Goal: Task Accomplishment & Management: Manage account settings

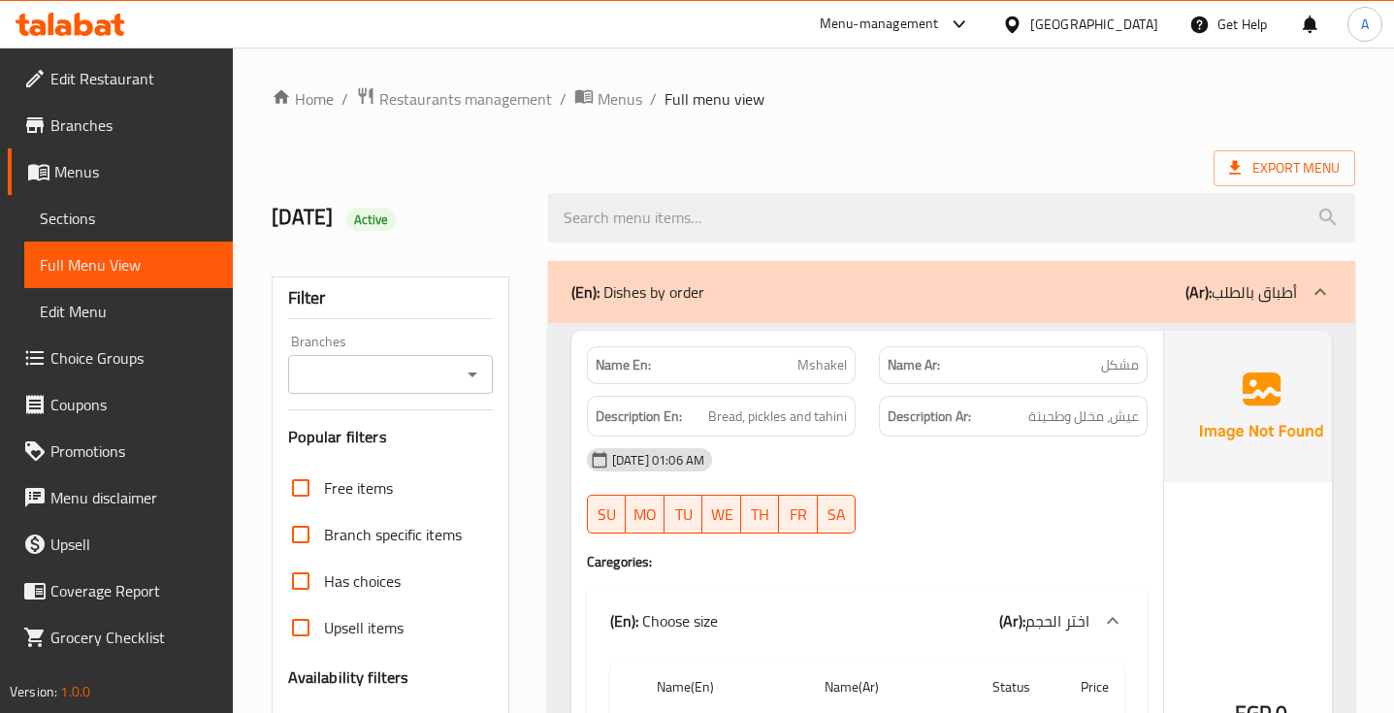
scroll to position [17317, 0]
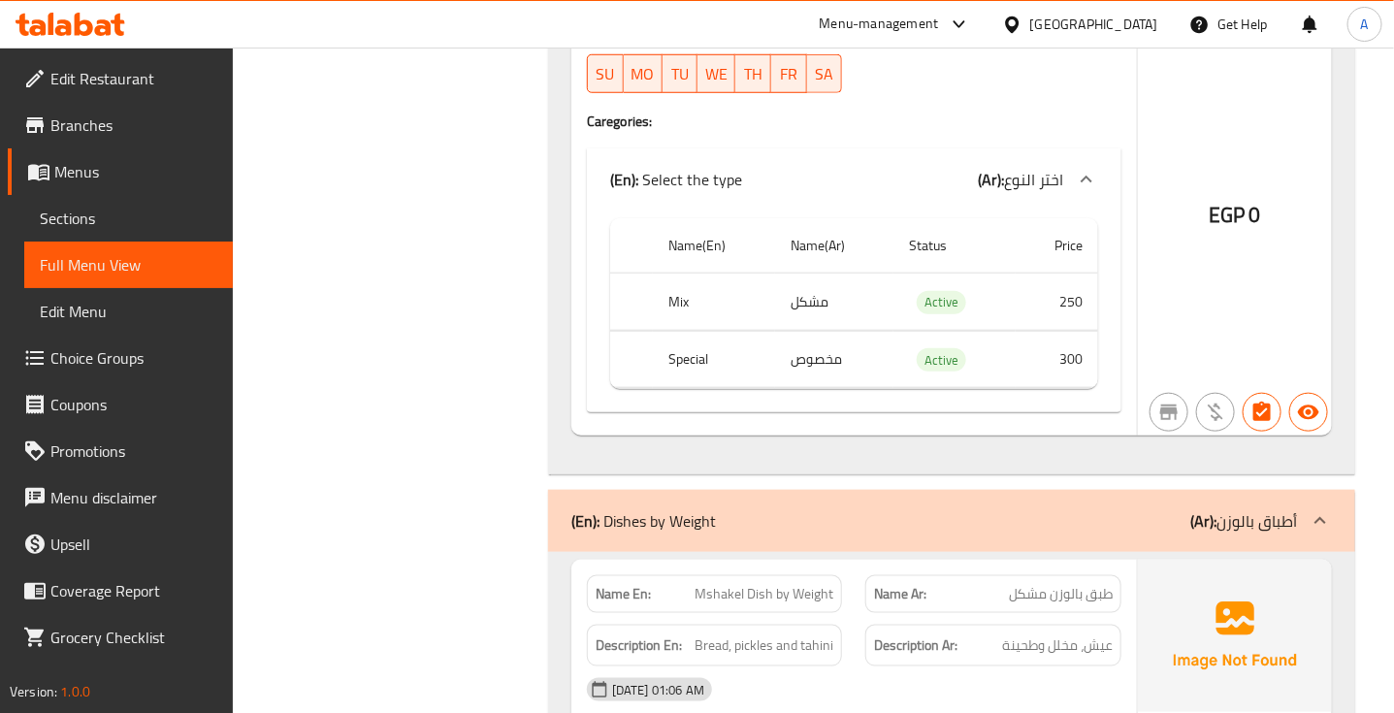
click at [849, 105] on div "SU MO TU WE TH FR SA" at bounding box center [714, 74] width 279 height 62
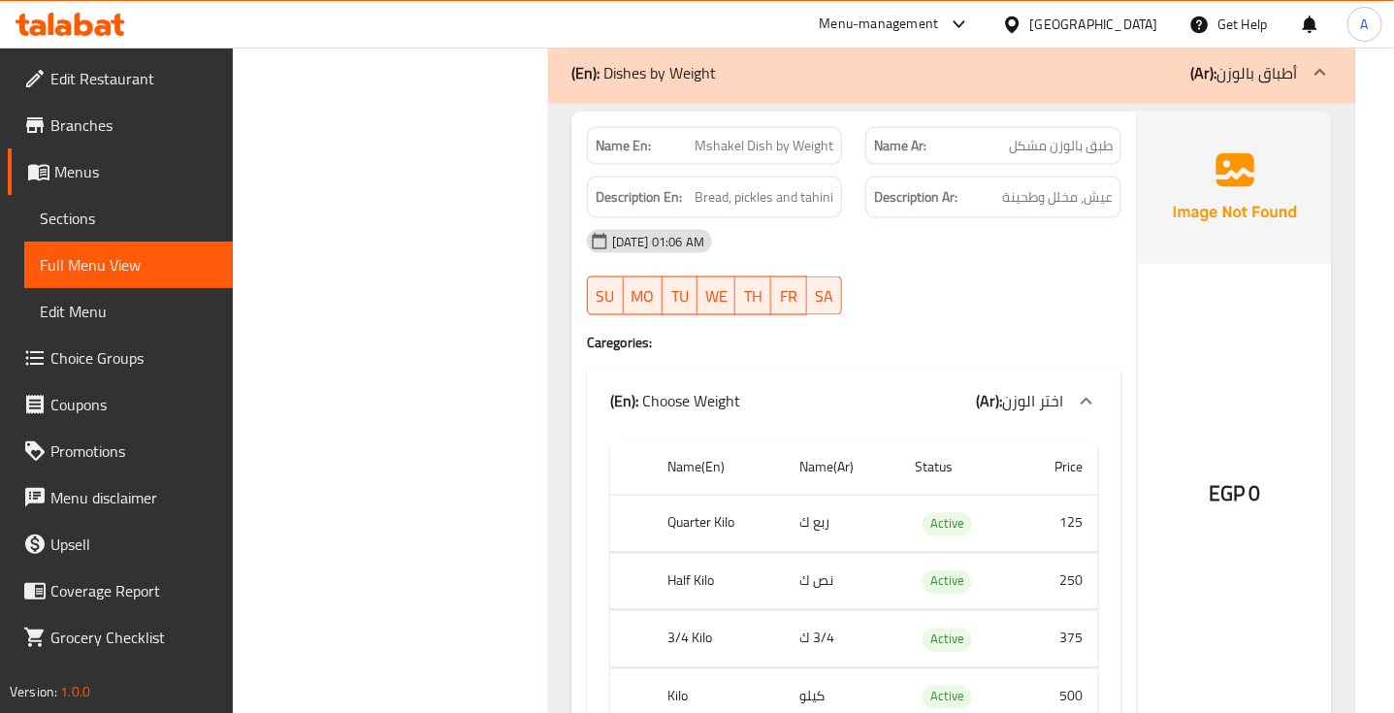
scroll to position [17767, 0]
drag, startPoint x: 1155, startPoint y: 336, endPoint x: 992, endPoint y: 309, distance: 165.3
click at [992, 263] on div "[DATE] 01:06 AM" at bounding box center [854, 239] width 558 height 47
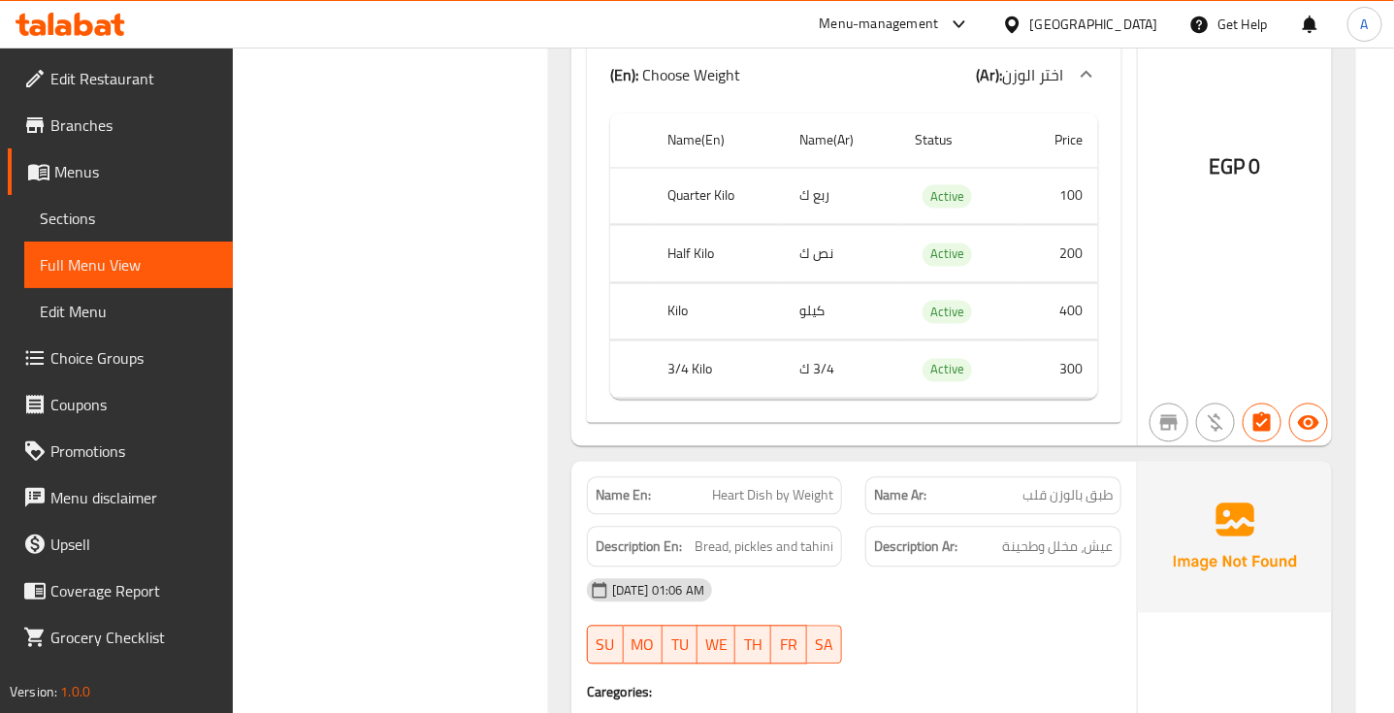
scroll to position [20802, 0]
click at [1313, 445] on div "EGP 0" at bounding box center [1235, 115] width 194 height 662
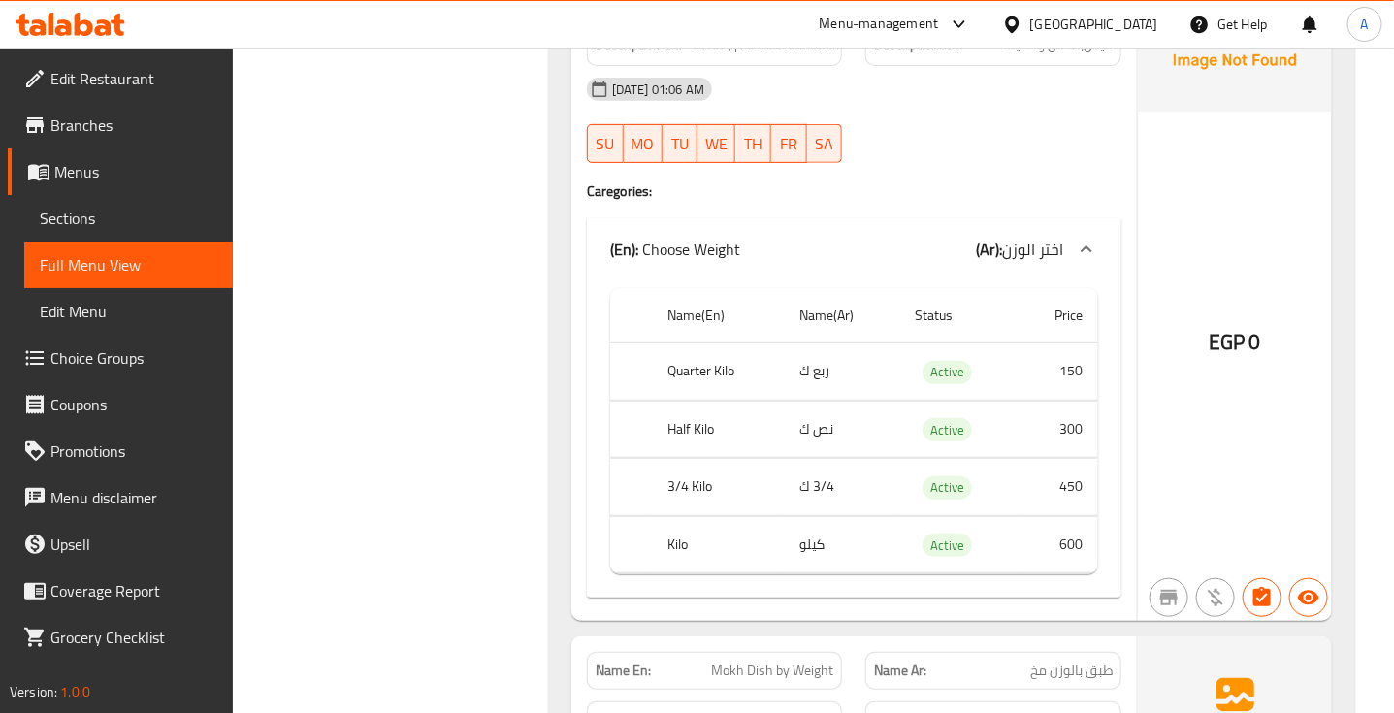
scroll to position [25363, 0]
copy span "Spleen Dish by Weight"
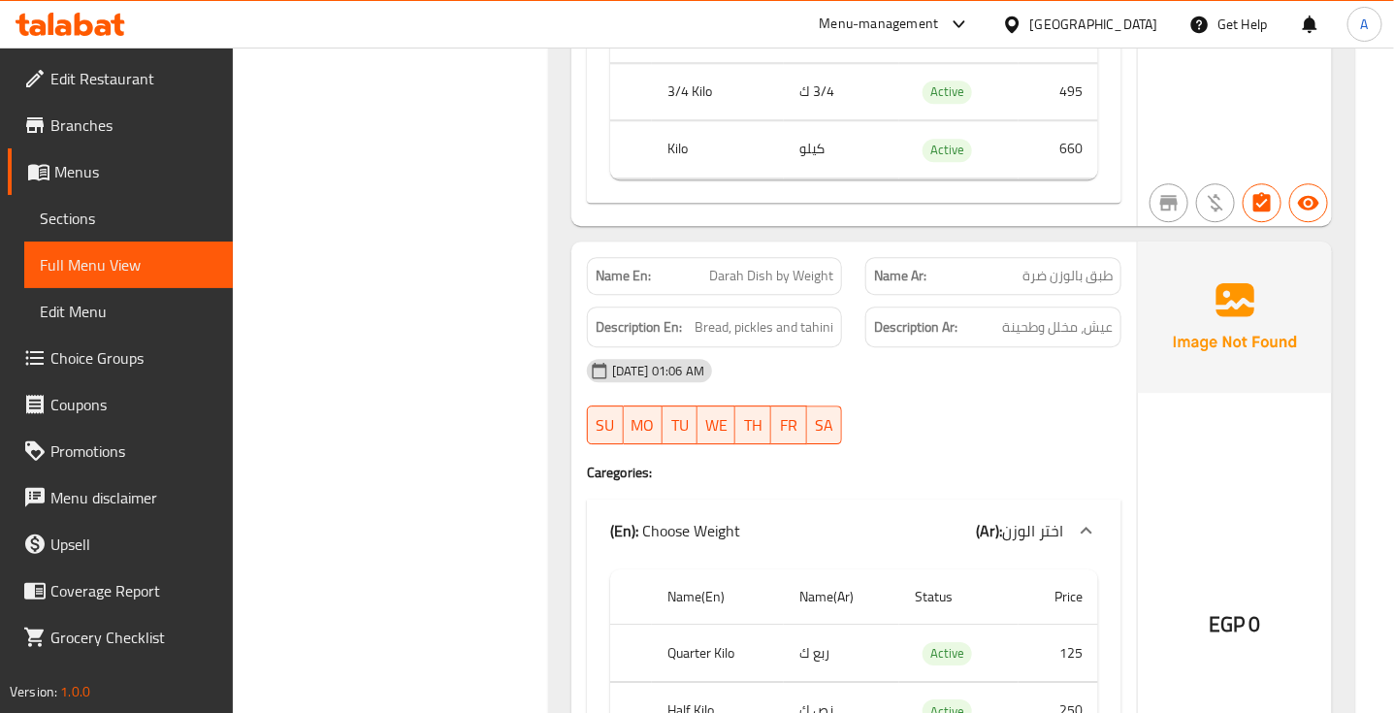
scroll to position [27117, 0]
click at [972, 346] on div "Description Ar: عيش، مخلل وطحينة" at bounding box center [994, 326] width 256 height 42
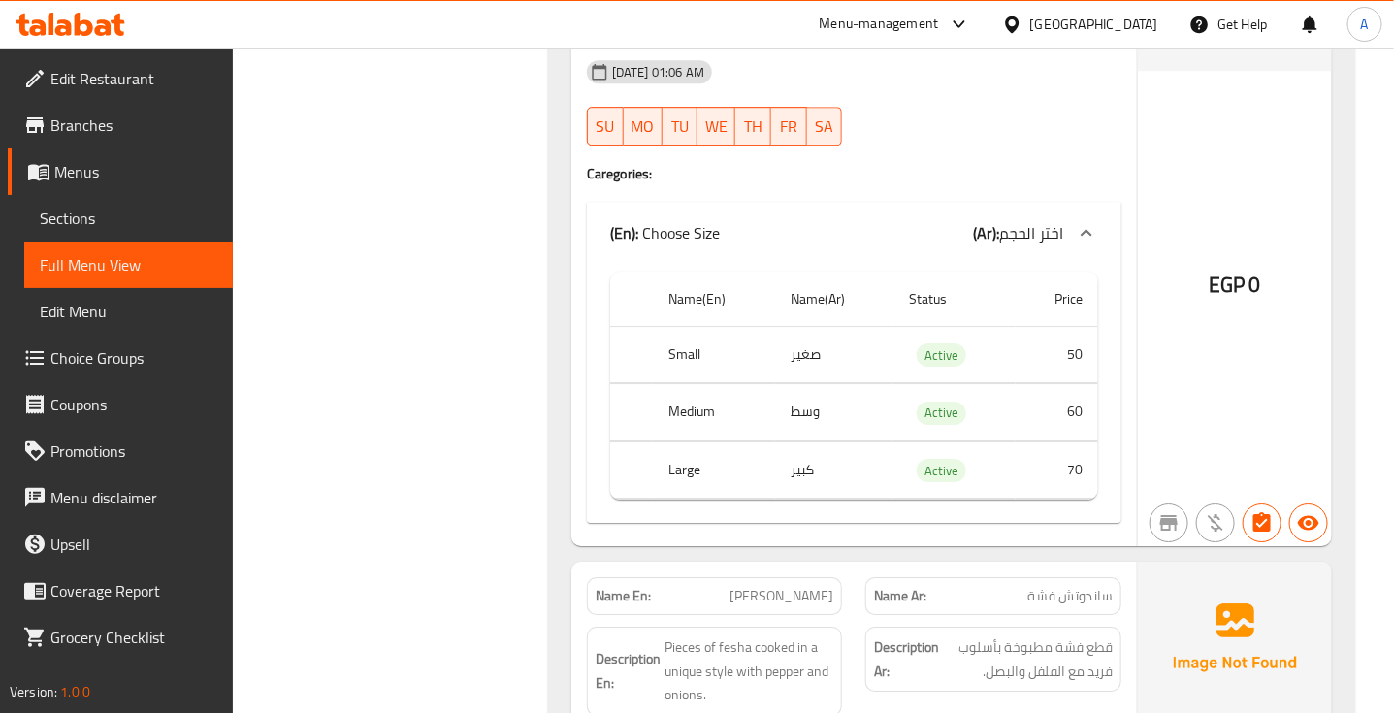
scroll to position [32916, 0]
click at [715, 39] on span "Fresh kidney pieces cooked with special spices." at bounding box center [750, 15] width 170 height 48
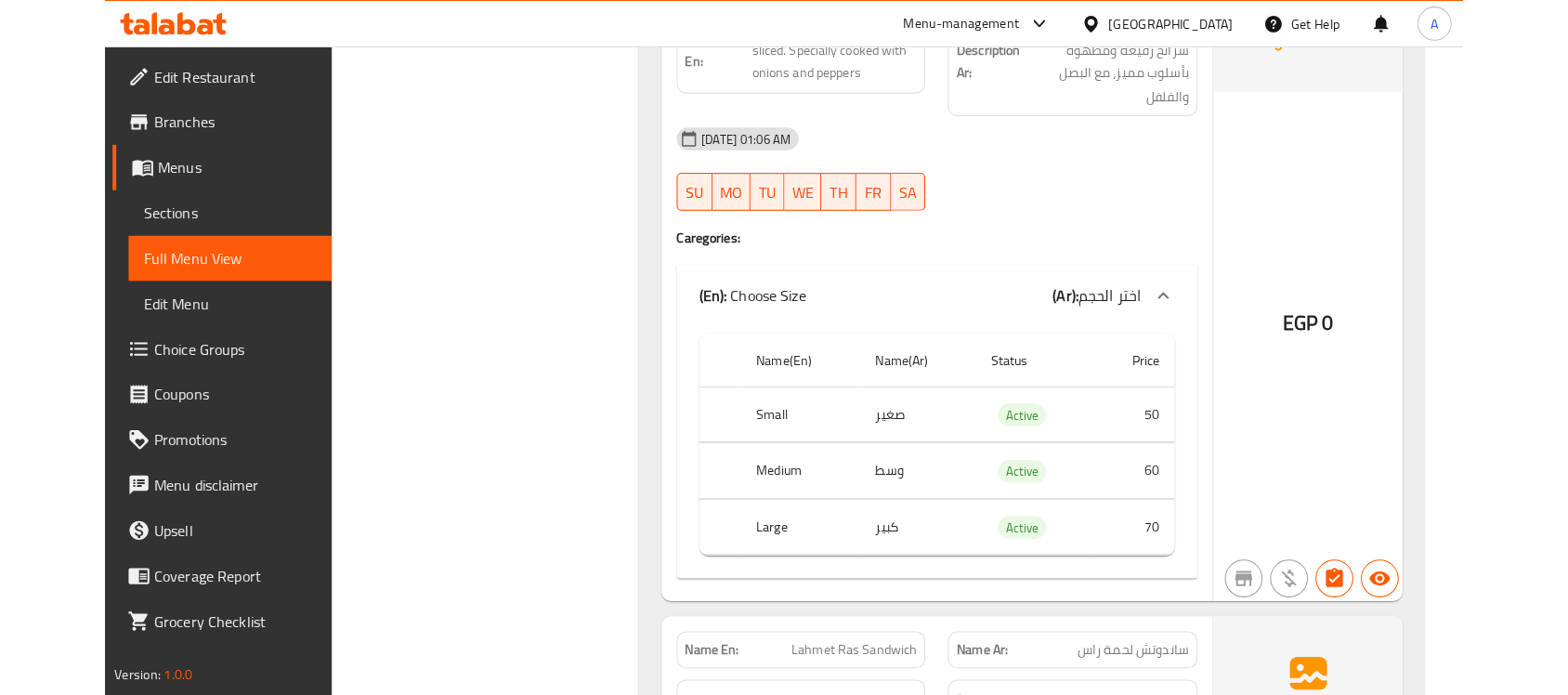
scroll to position [32741, 0]
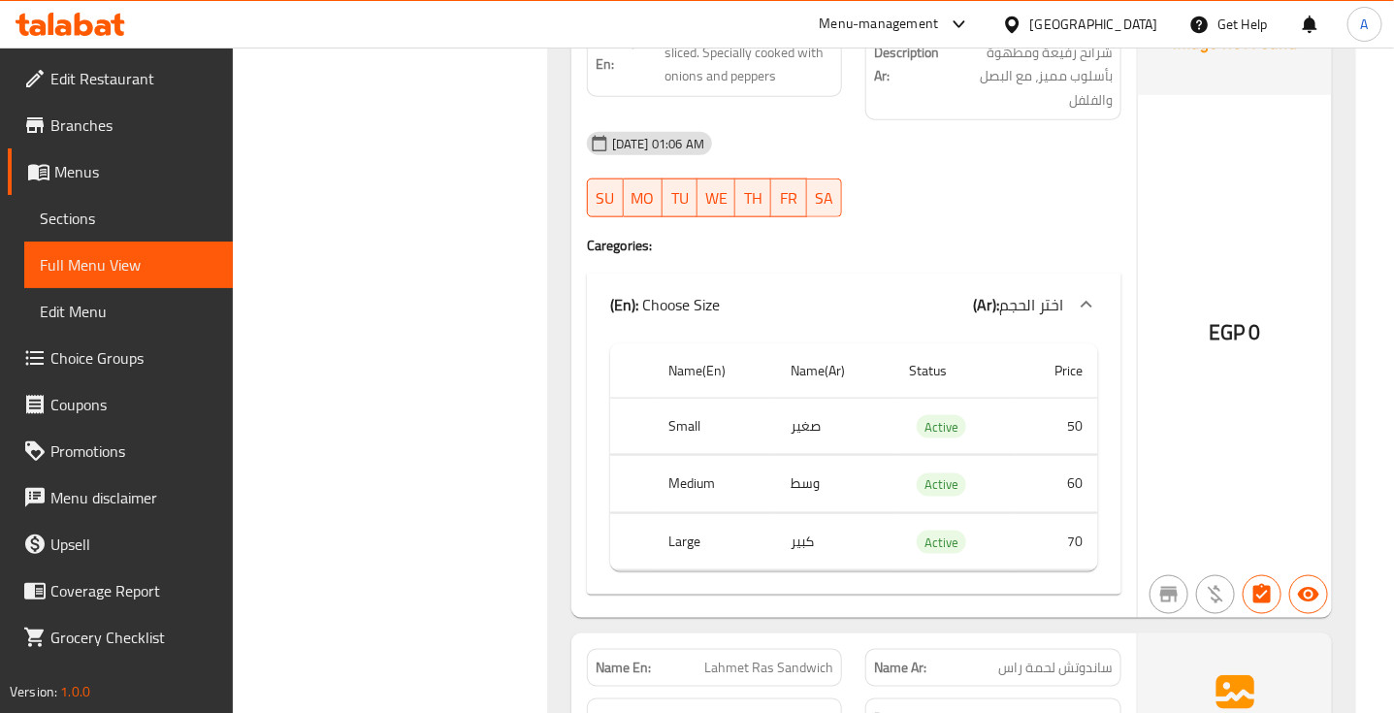
copy span "Meat Sandwich"
click at [902, 229] on div "[DATE] 01:06 AM SU MO TU WE TH FR SA" at bounding box center [854, 174] width 558 height 109
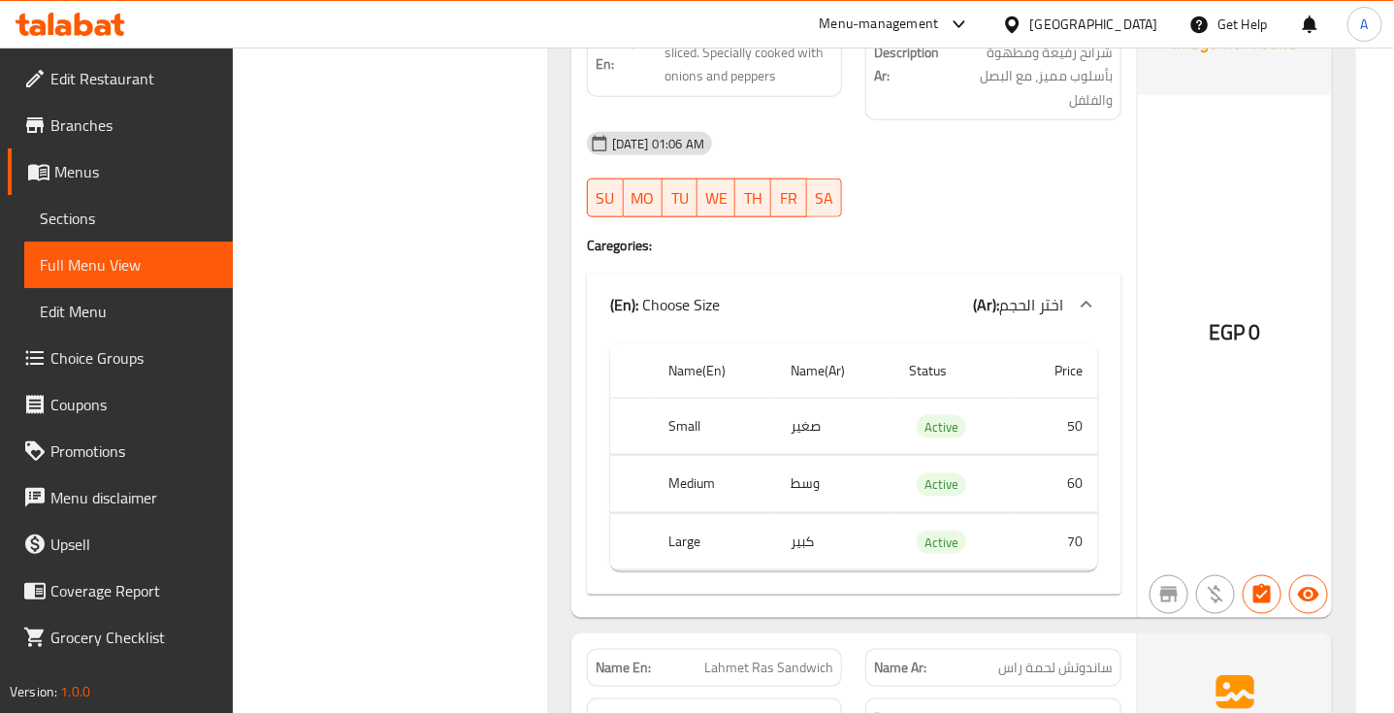
copy span "Meat Sandwich"
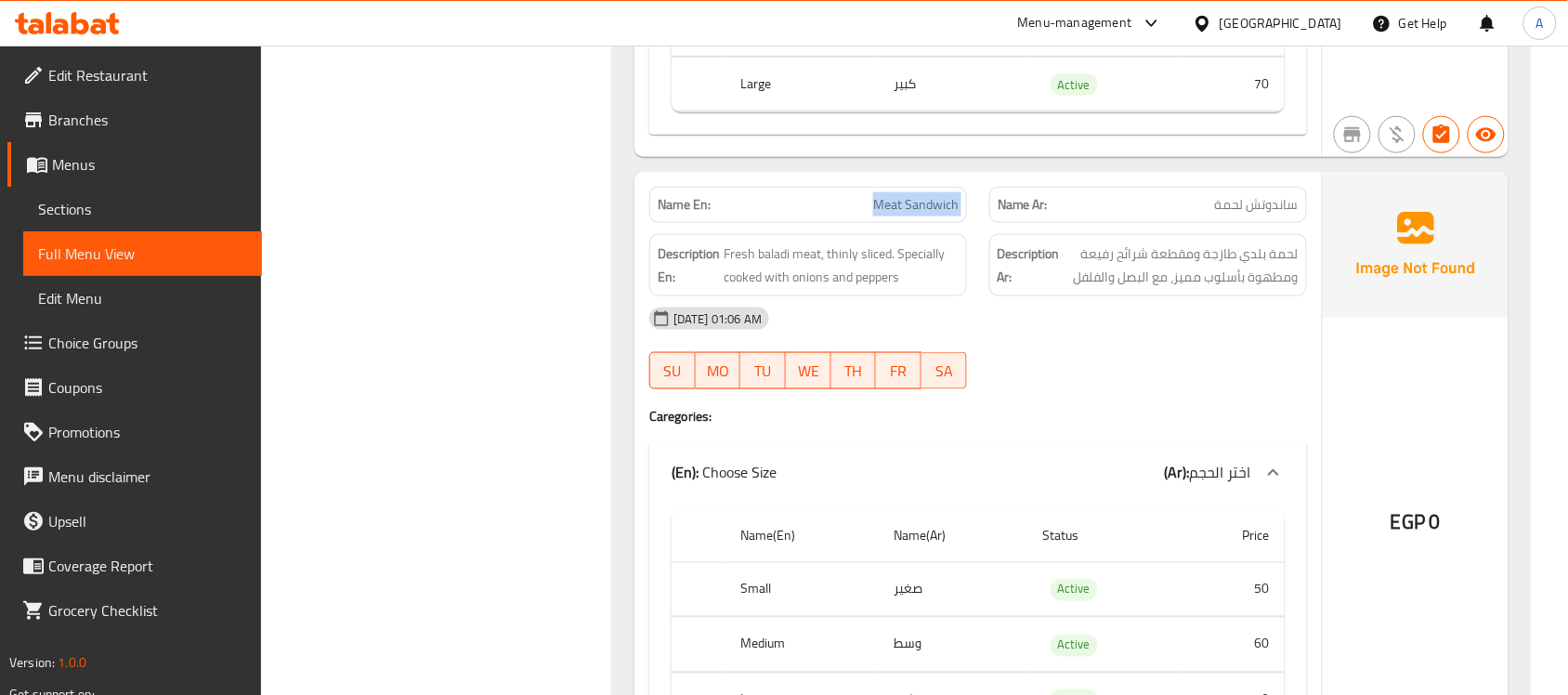
scroll to position [31974, 0]
copy span "Meat Sandwich"
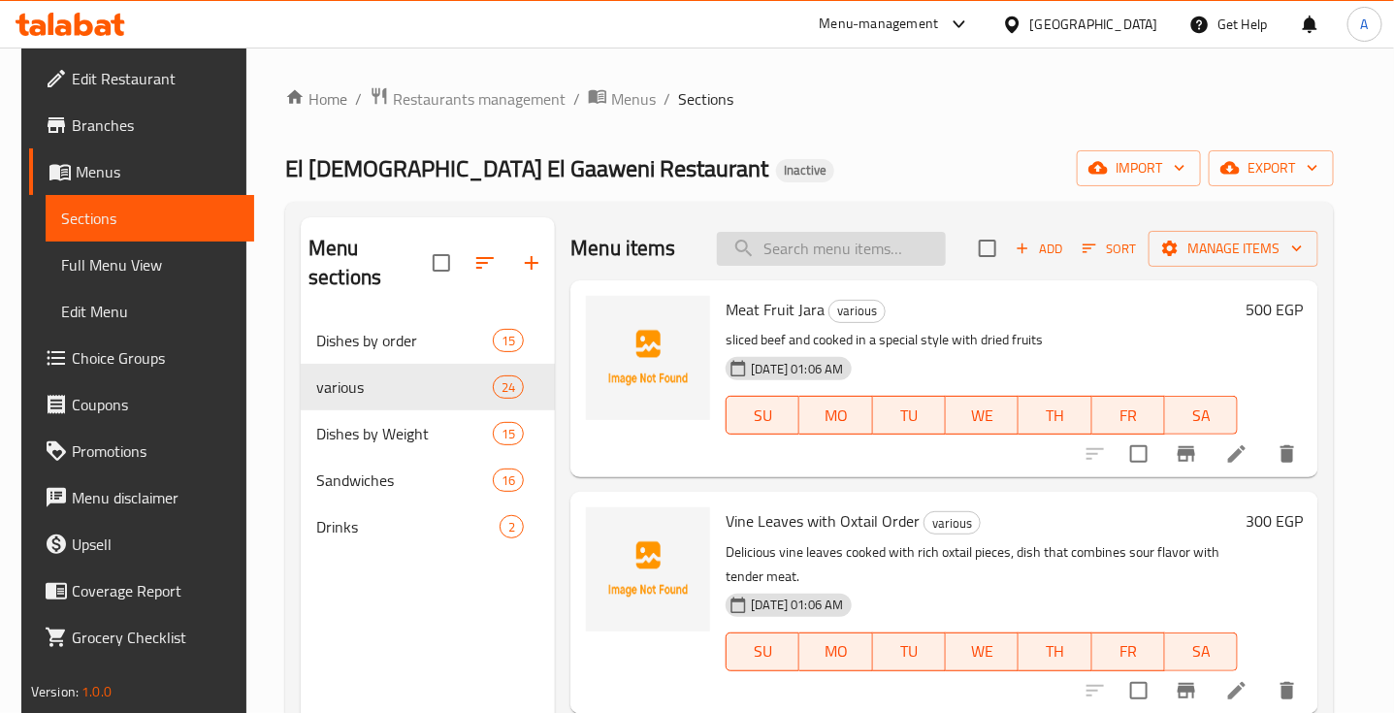
click at [810, 244] on input "search" at bounding box center [831, 249] width 229 height 34
paste input "Spleen Dish by Weight"
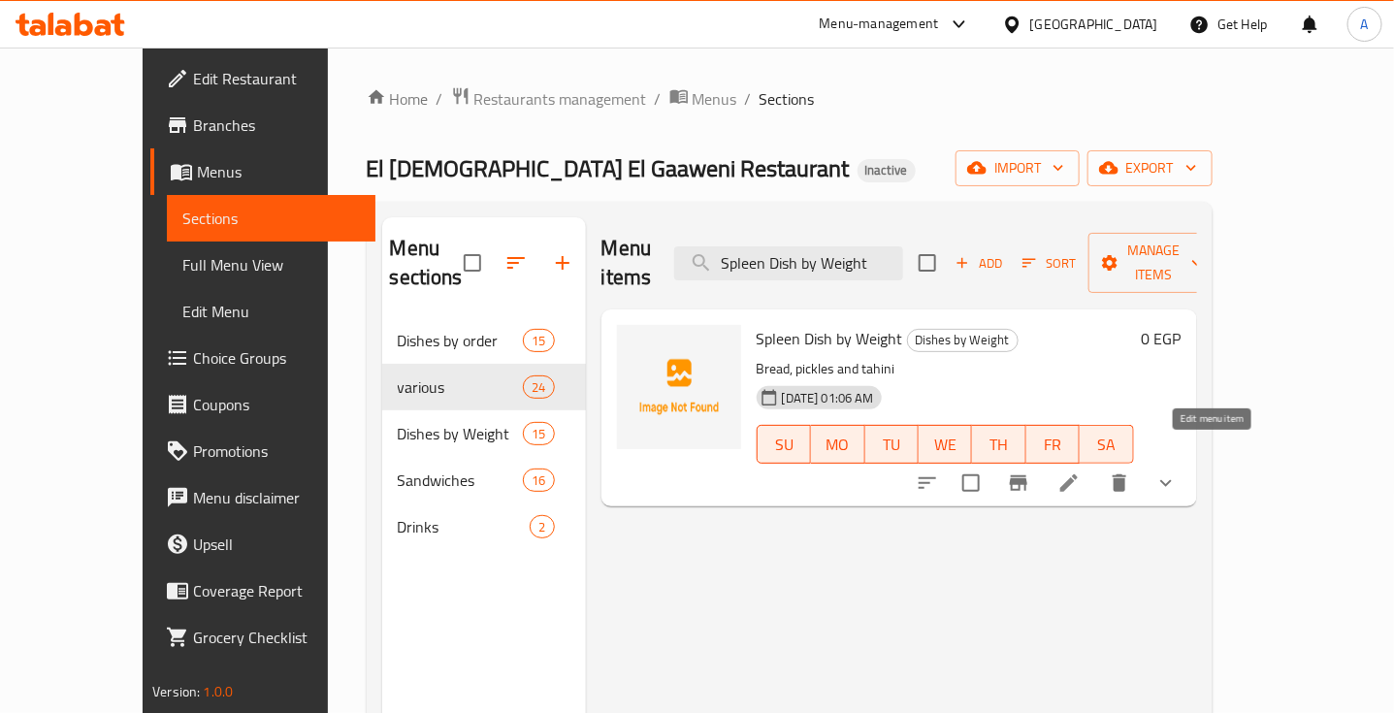
type input "Spleen Dish by Weight"
click at [1081, 472] on icon at bounding box center [1069, 483] width 23 height 23
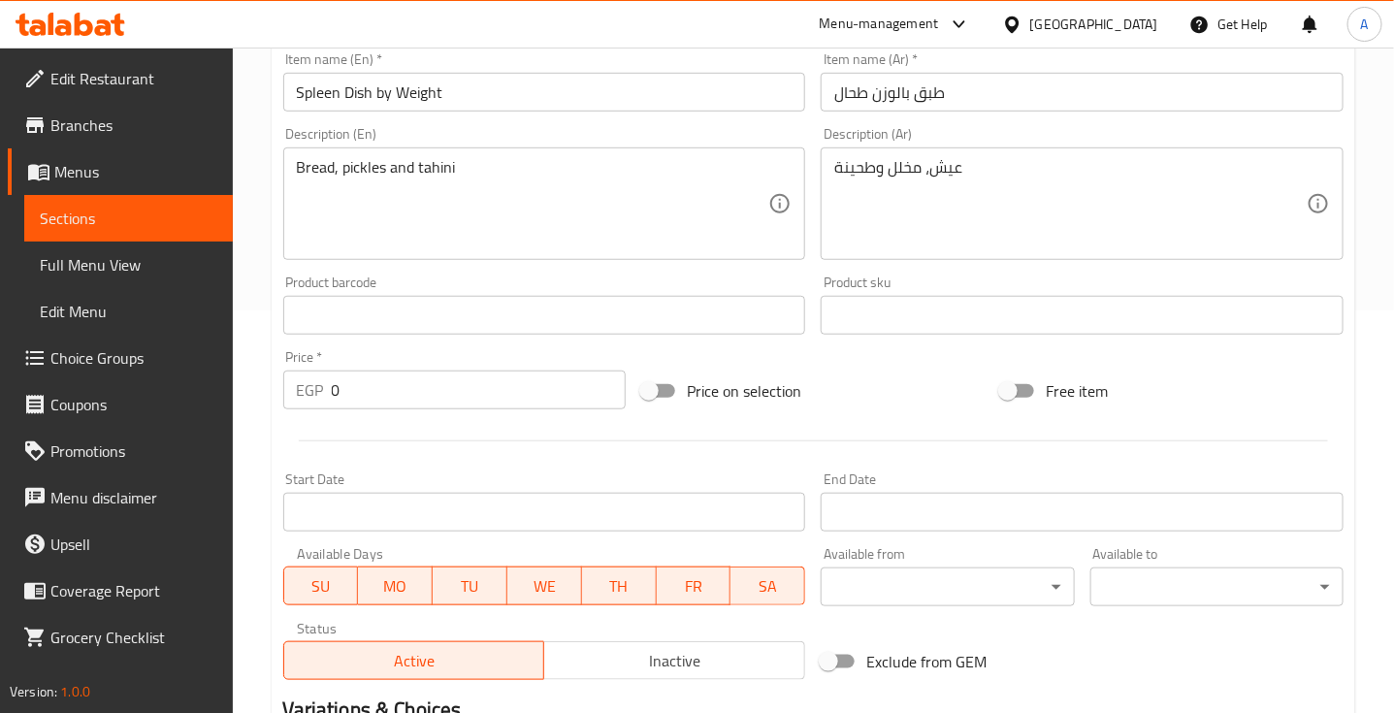
scroll to position [815, 0]
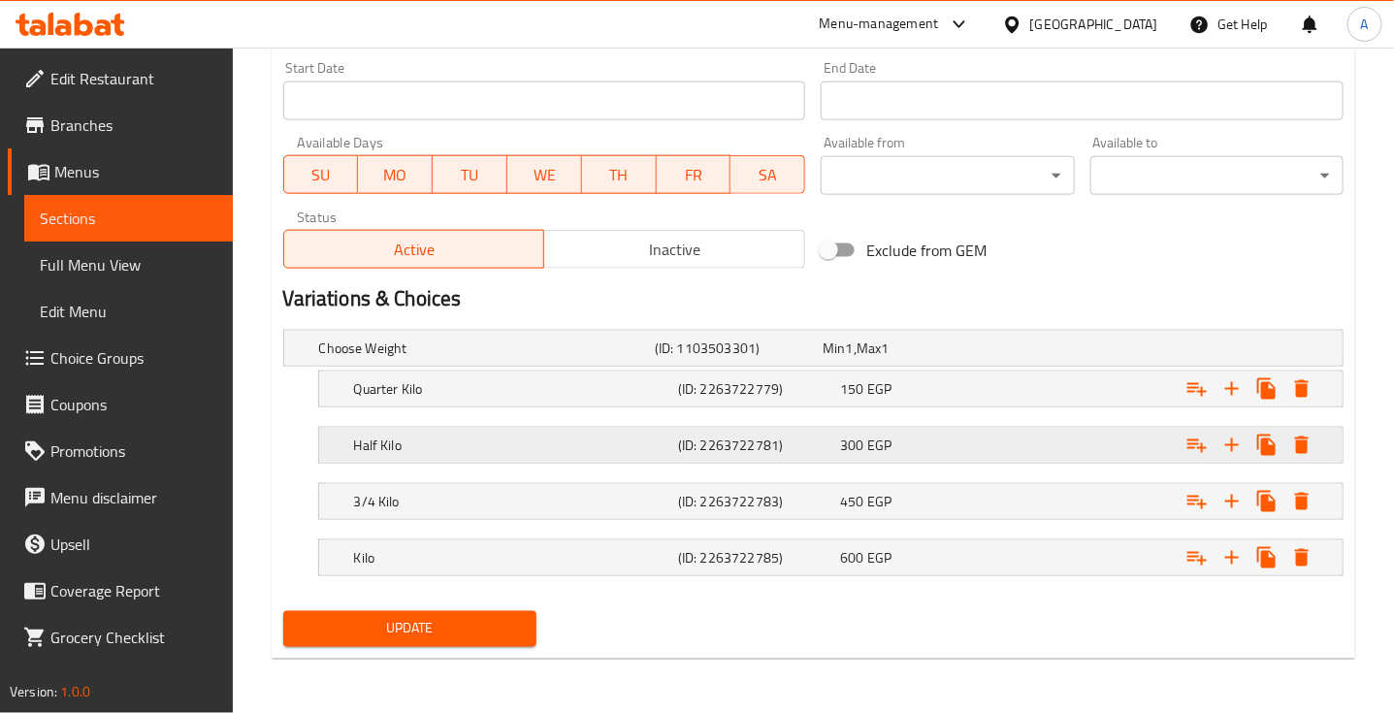
click at [1069, 446] on div "Expand" at bounding box center [1161, 445] width 324 height 43
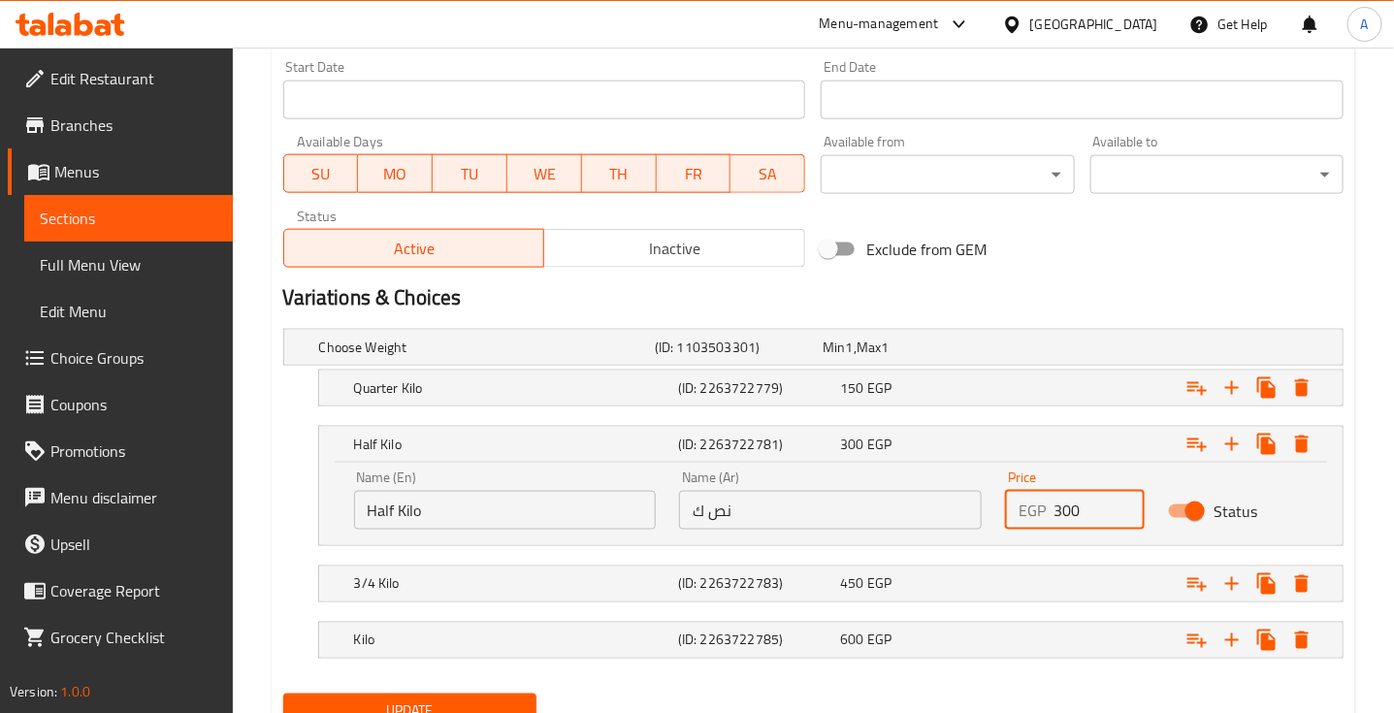
click at [1078, 510] on input "300" at bounding box center [1099, 510] width 91 height 39
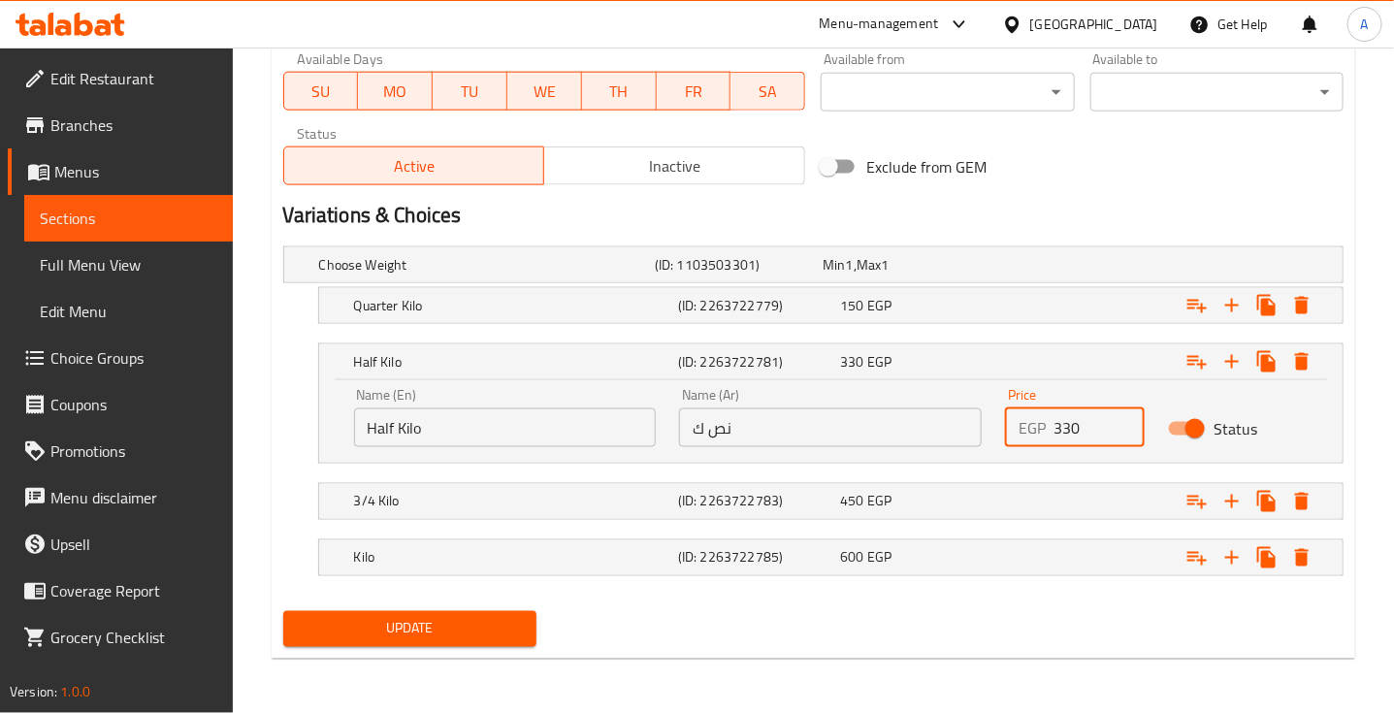
type input "330"
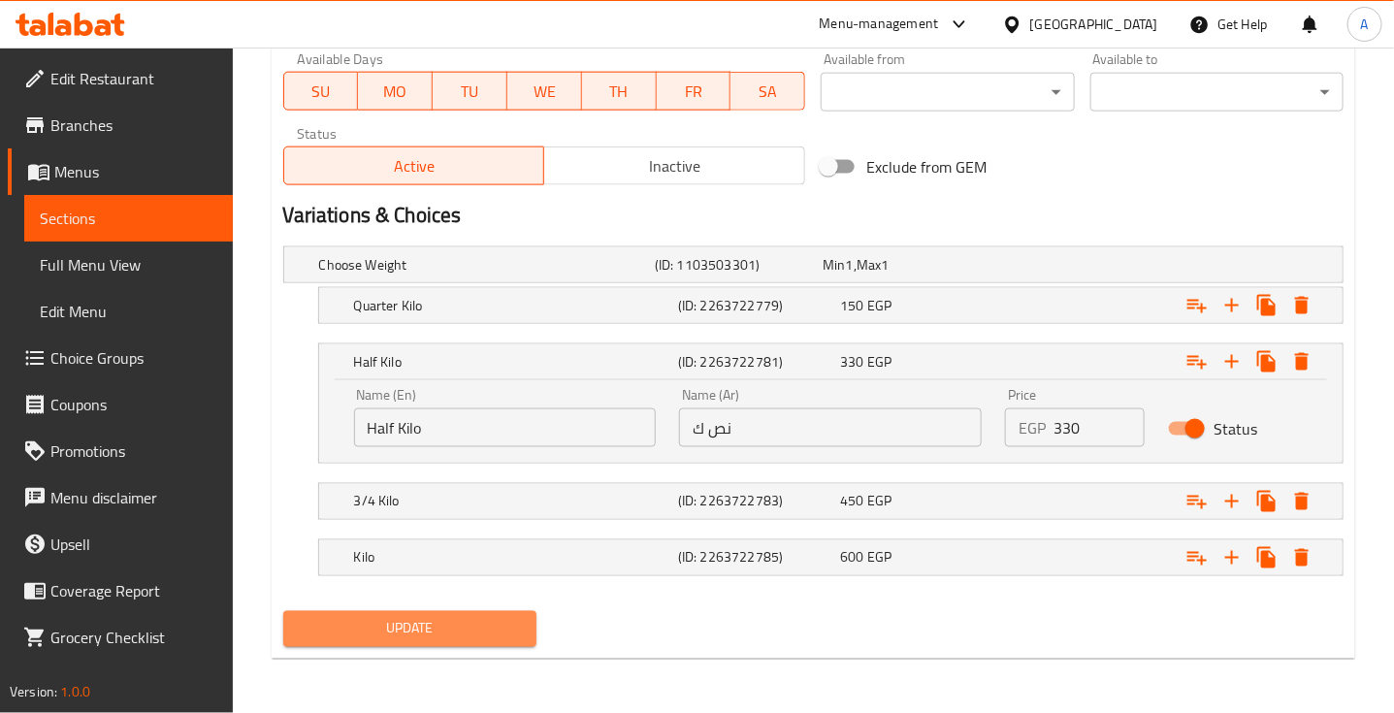
click at [480, 621] on span "Update" at bounding box center [410, 629] width 222 height 24
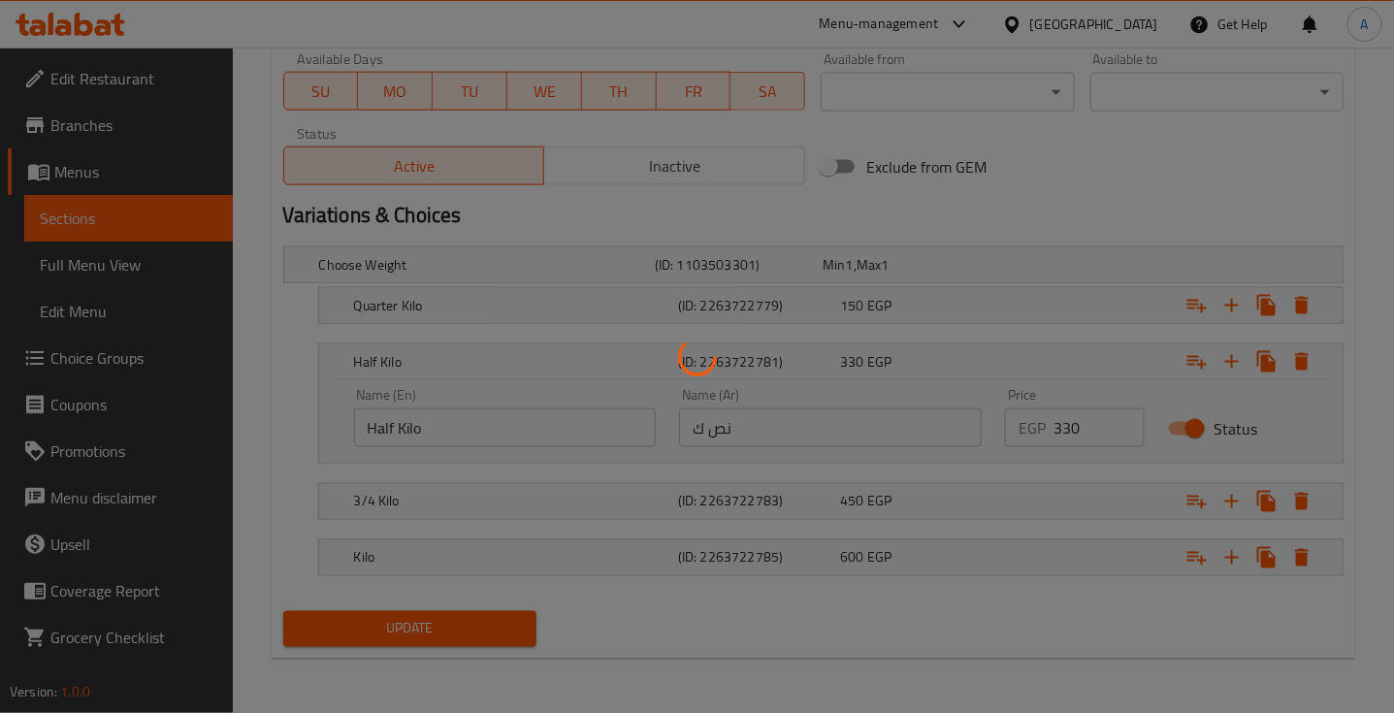
click at [480, 621] on div at bounding box center [697, 356] width 1394 height 713
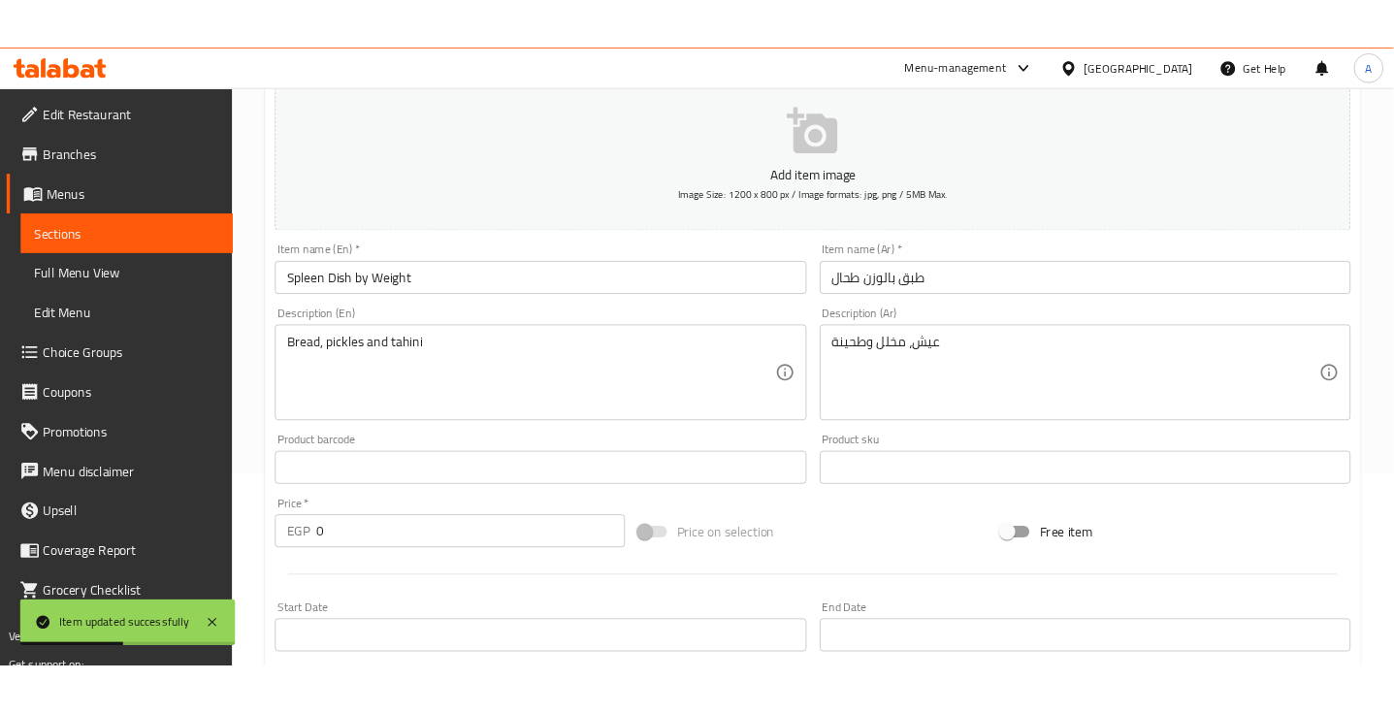
scroll to position [0, 0]
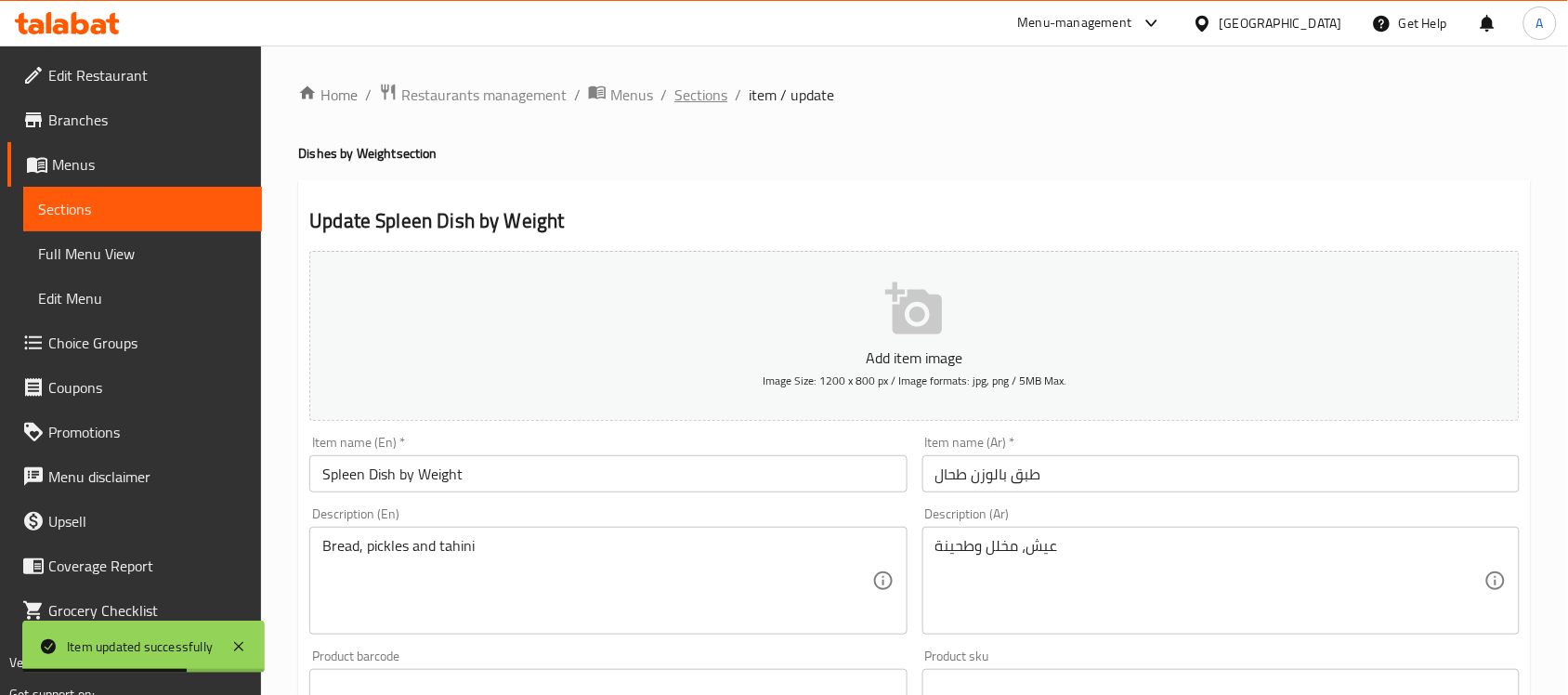
click at [695, 93] on span "Sections" at bounding box center [700, 94] width 53 height 22
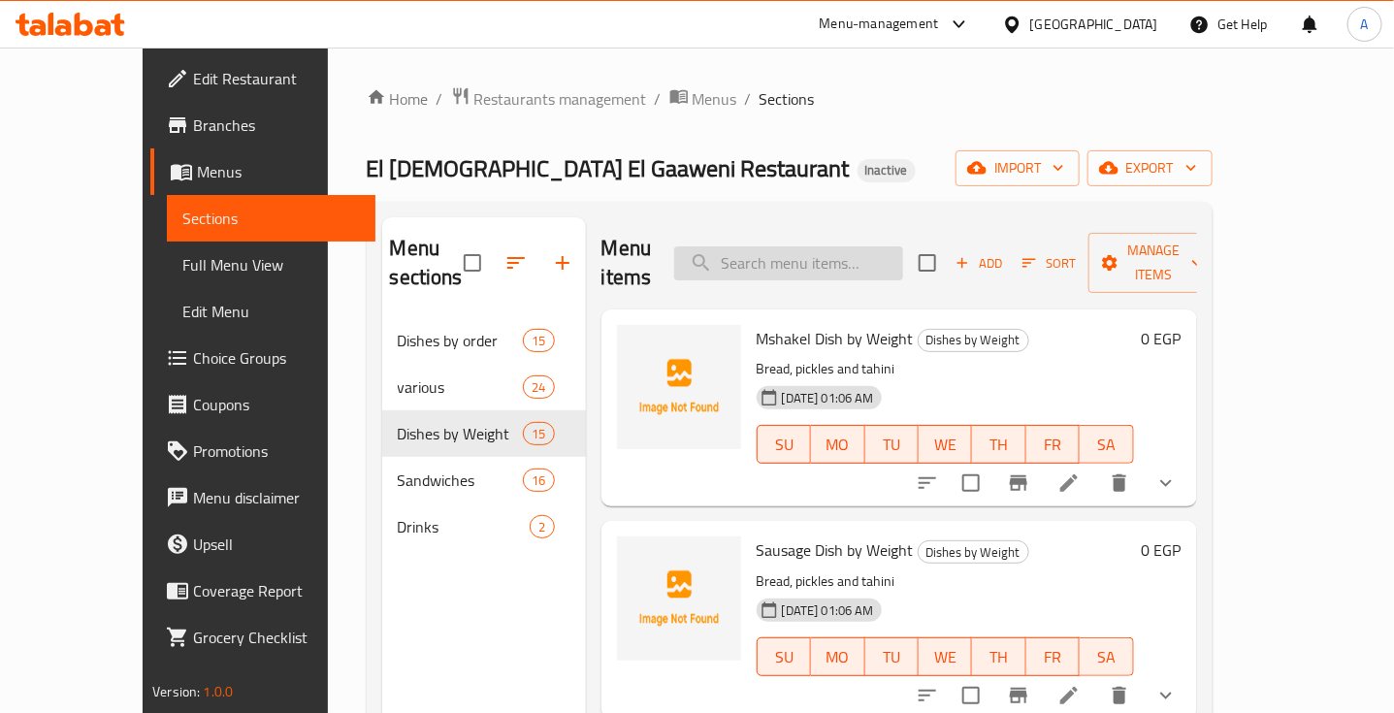
click at [833, 252] on input "search" at bounding box center [788, 263] width 229 height 34
paste input "Meat Sandwich"
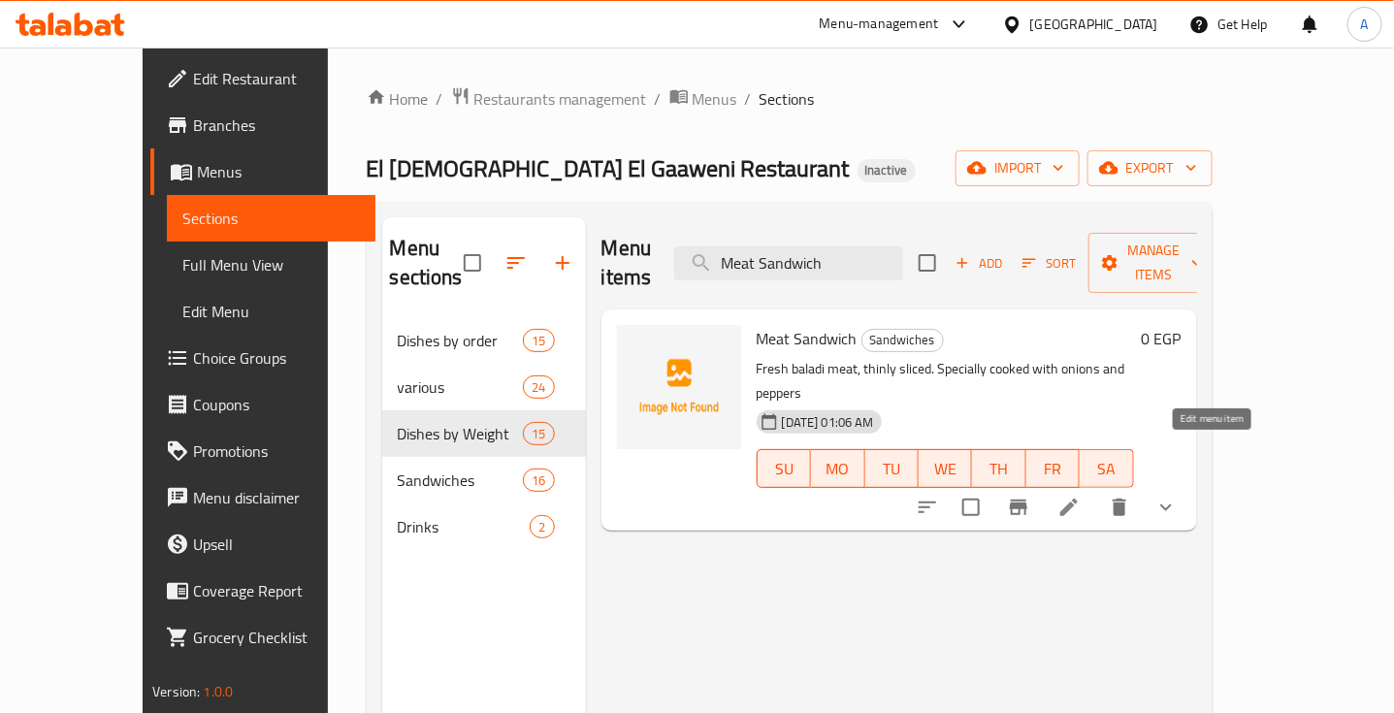
type input "Meat Sandwich"
click at [1081, 496] on icon at bounding box center [1069, 507] width 23 height 23
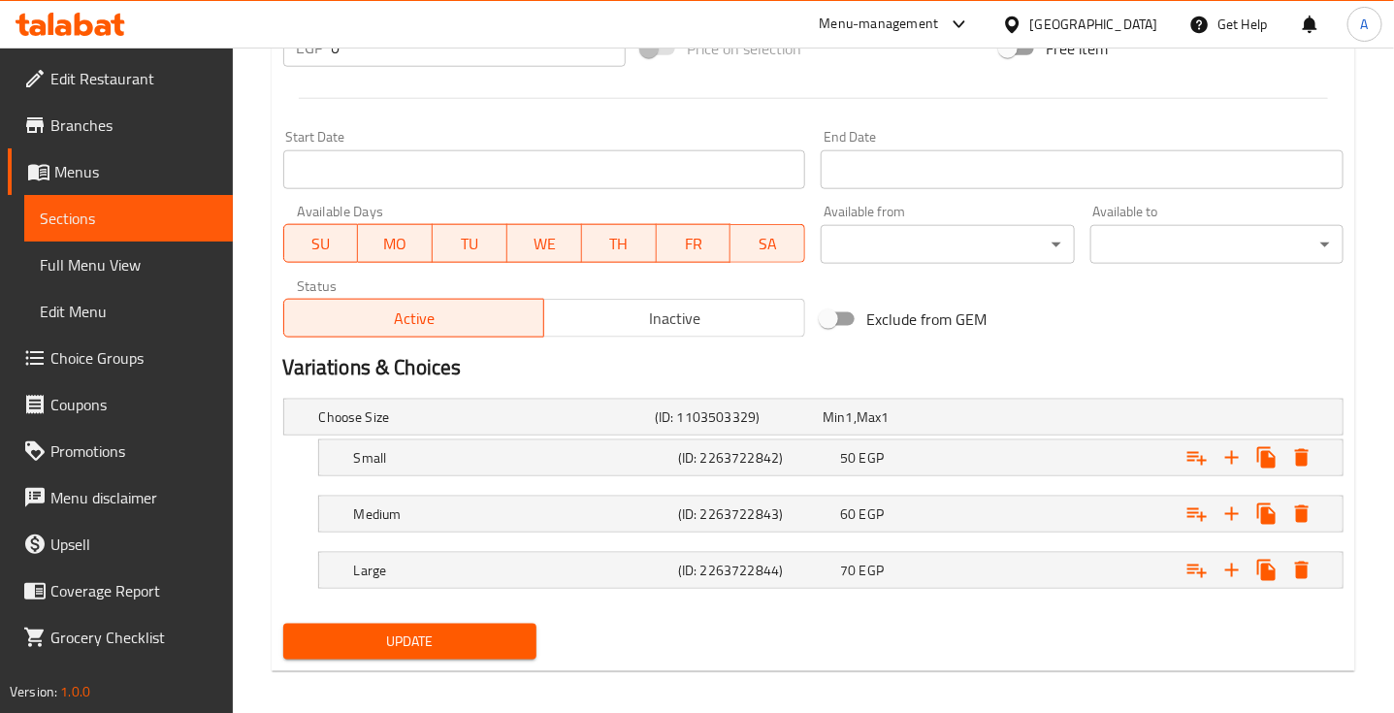
scroll to position [748, 0]
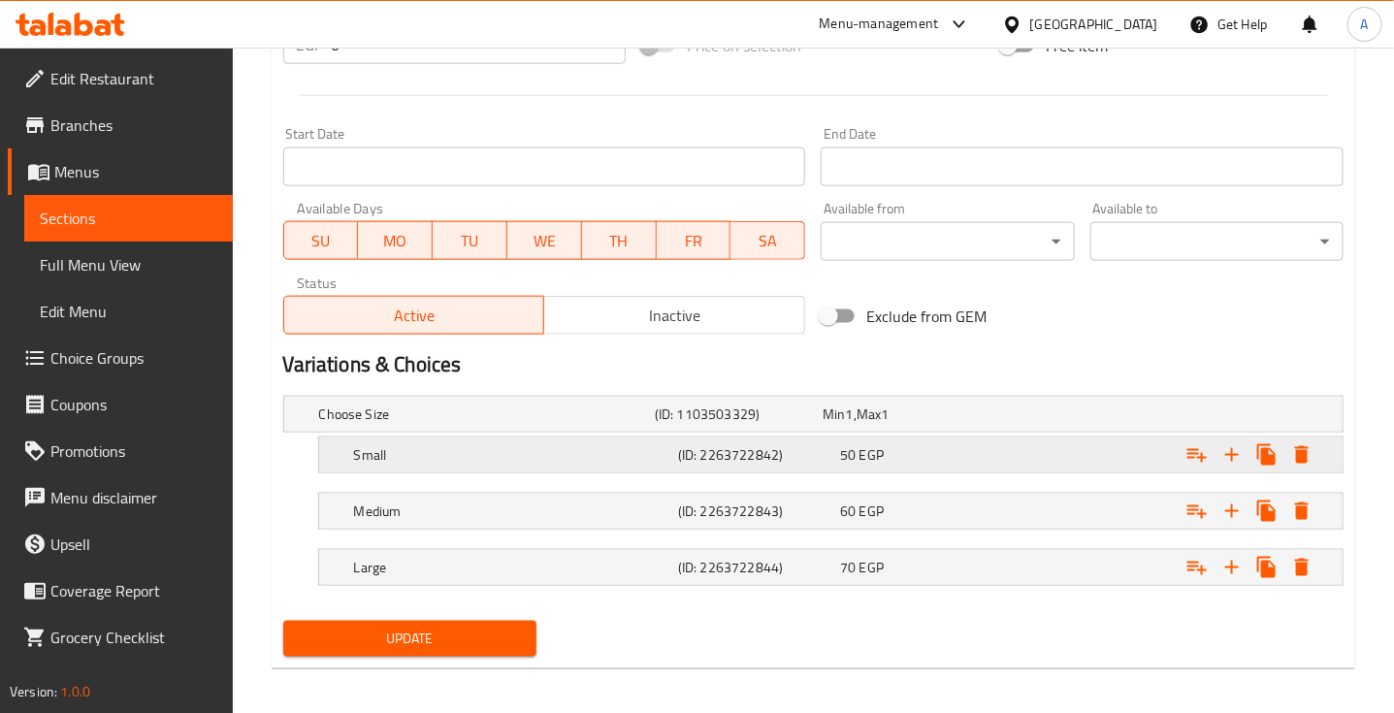
click at [936, 462] on div "50 EGP" at bounding box center [917, 454] width 154 height 19
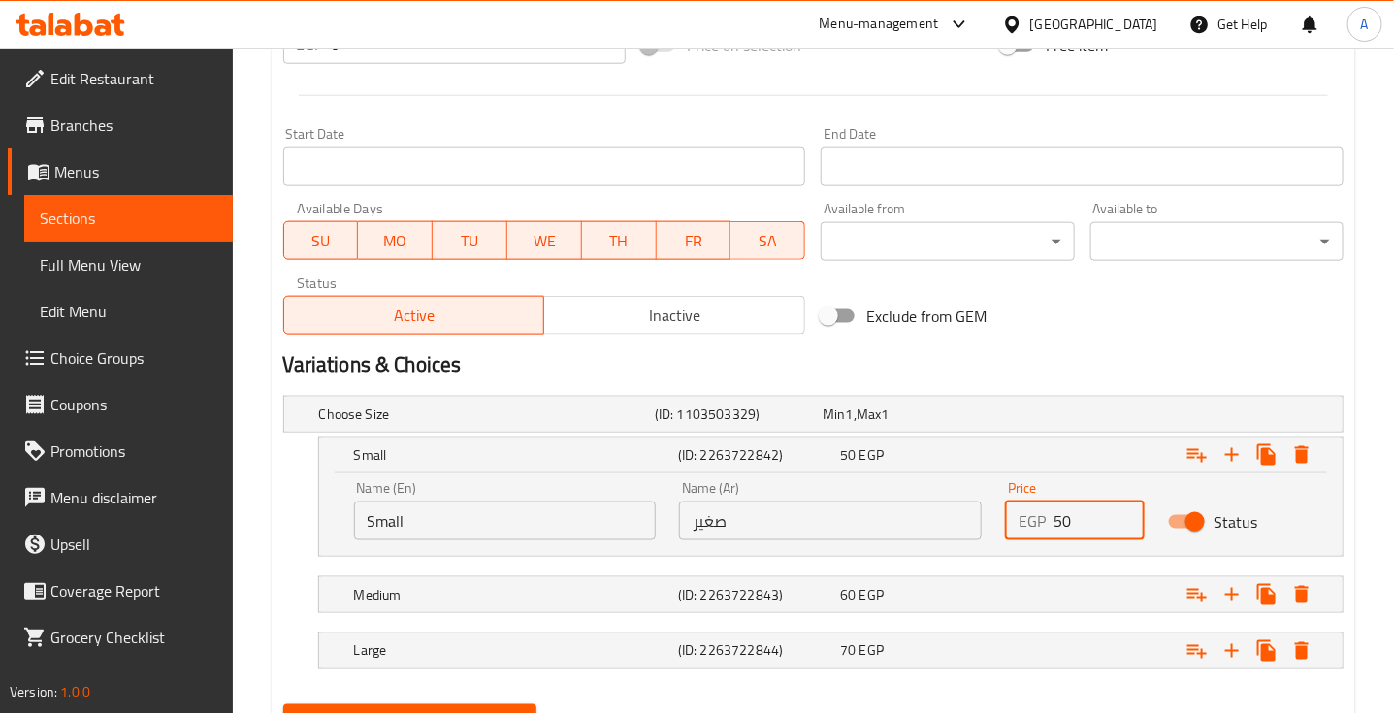
drag, startPoint x: 1080, startPoint y: 508, endPoint x: 997, endPoint y: 508, distance: 83.5
click at [997, 508] on div "Price EGP 50 Price" at bounding box center [1075, 511] width 163 height 82
type input "70"
click at [932, 603] on div "60 EGP" at bounding box center [917, 594] width 154 height 19
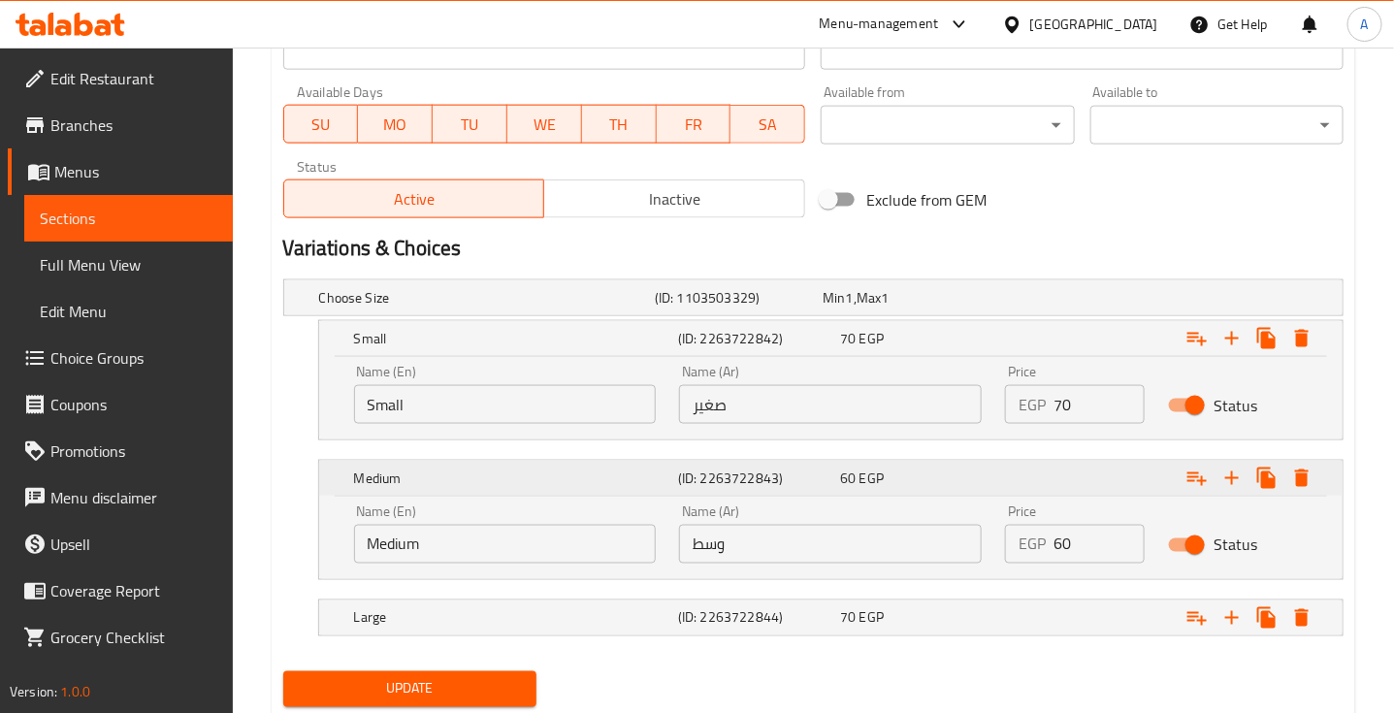
scroll to position [925, 0]
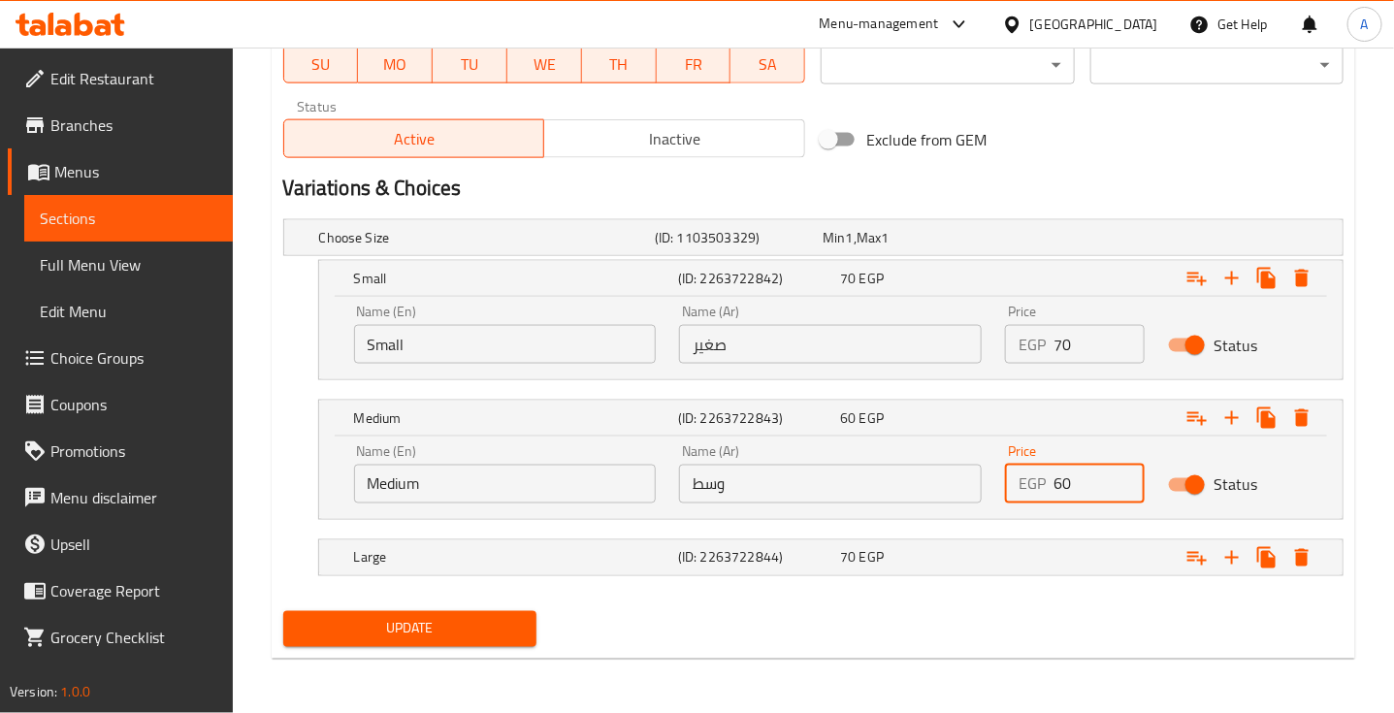
drag, startPoint x: 1073, startPoint y: 483, endPoint x: 1031, endPoint y: 488, distance: 42.0
click at [1031, 488] on div "EGP 60 Price" at bounding box center [1075, 484] width 140 height 39
type input "80"
click at [1040, 560] on div "Expand" at bounding box center [1161, 558] width 324 height 43
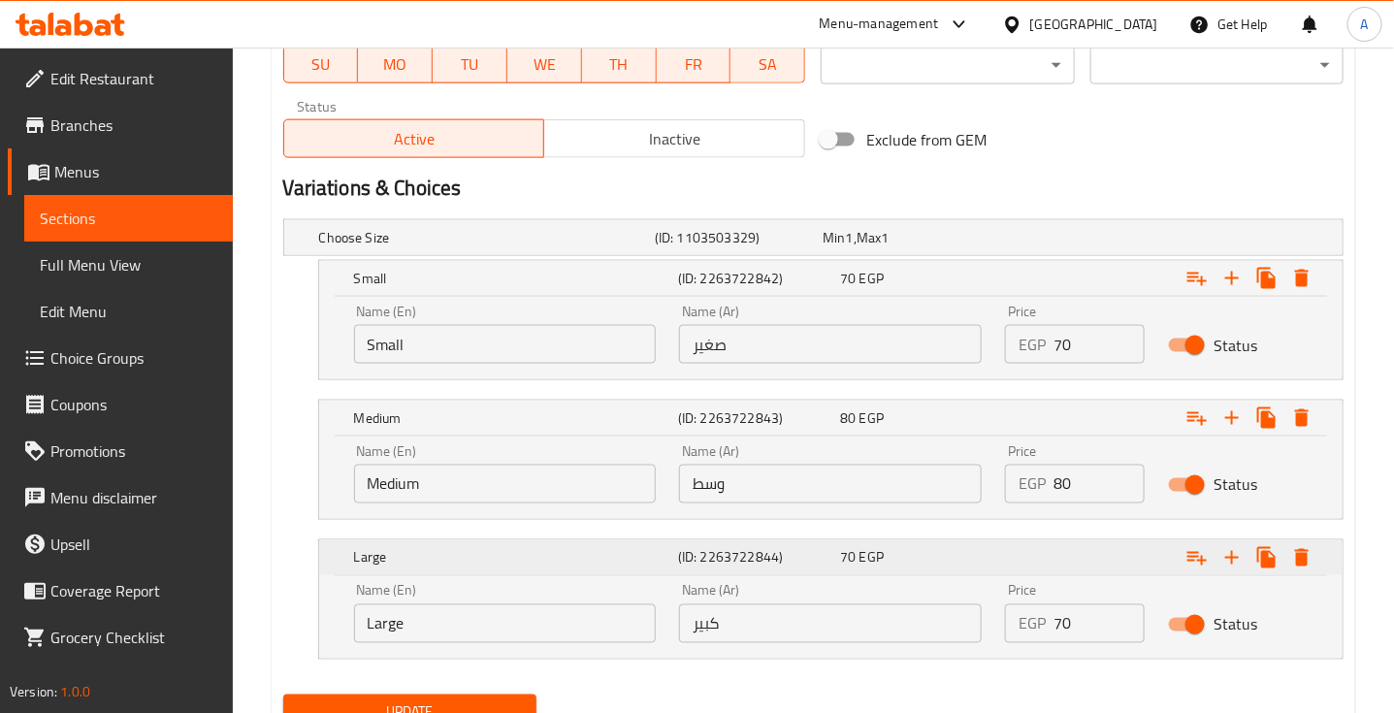
scroll to position [1009, 0]
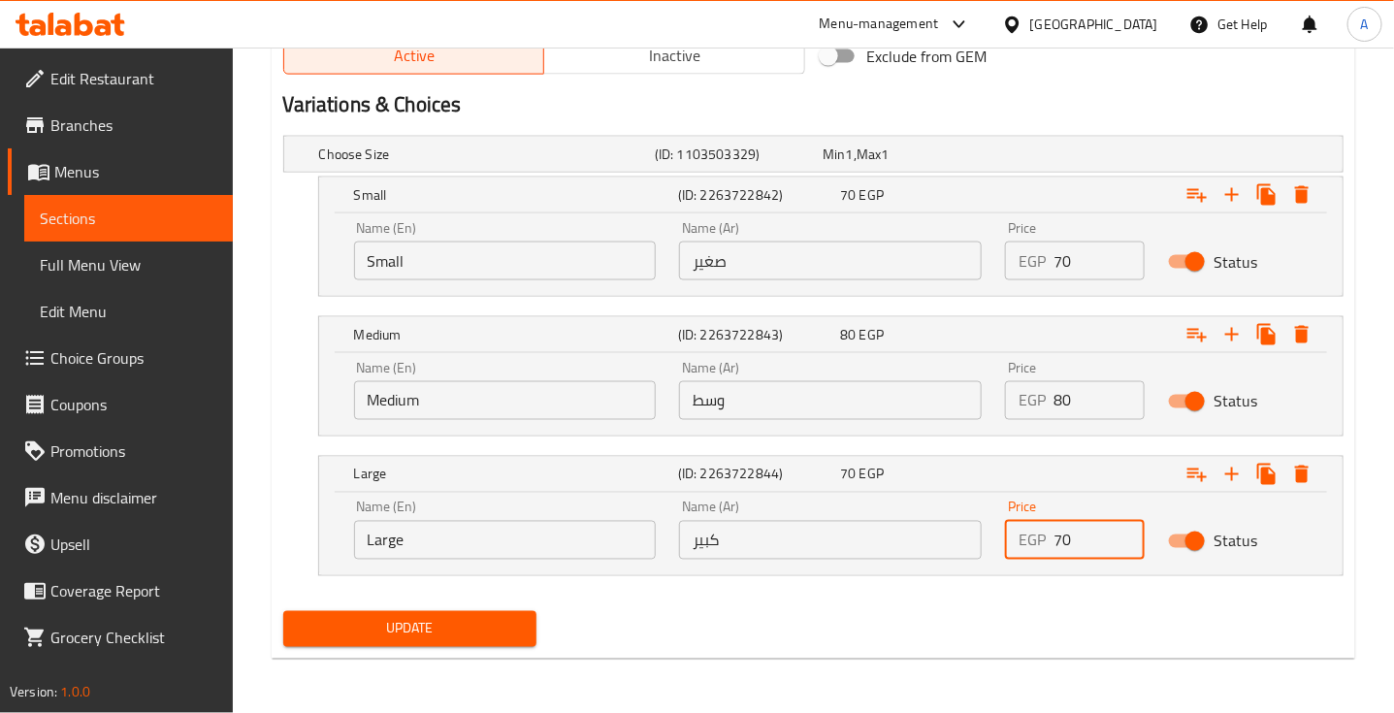
click at [1085, 532] on input "70" at bounding box center [1099, 540] width 91 height 39
type input "7"
type input "90"
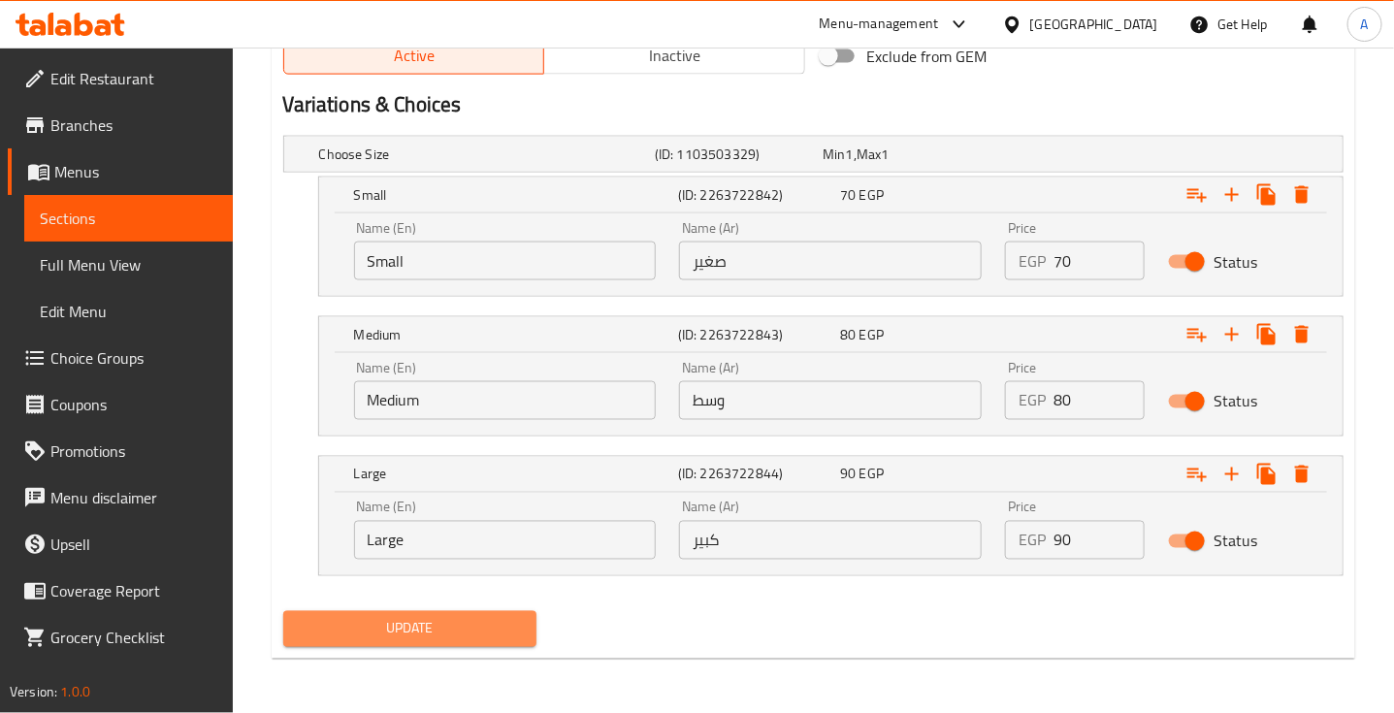
click at [503, 641] on button "Update" at bounding box center [409, 629] width 253 height 36
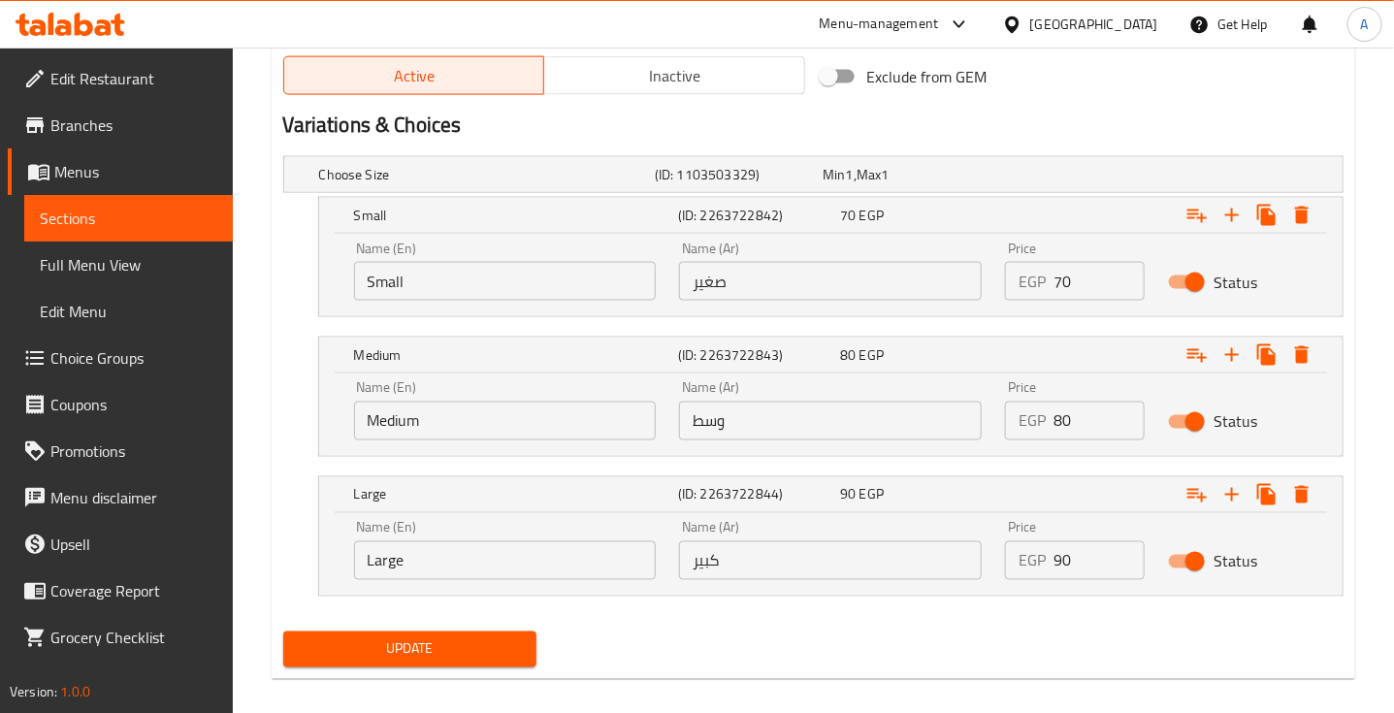
scroll to position [215, 0]
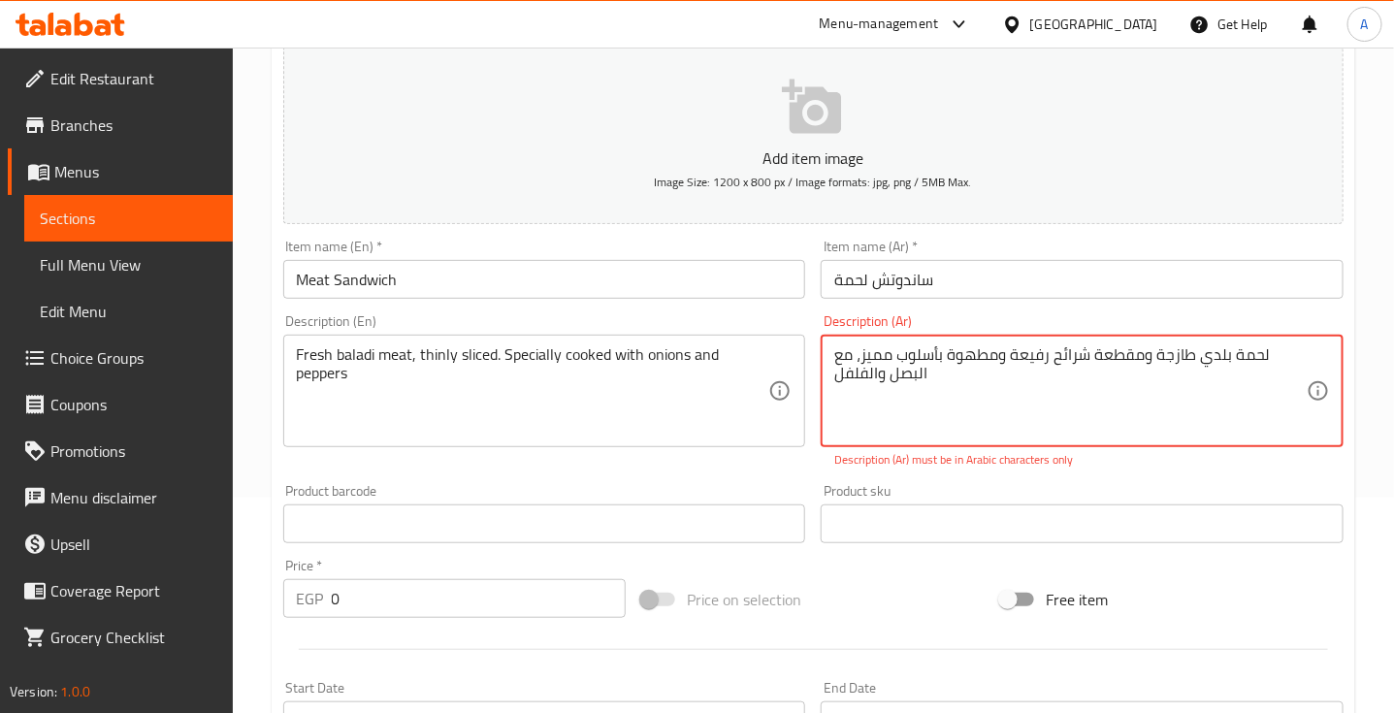
click at [1245, 359] on textarea "لحمة بلدي طازجة ومقطعة شرائح رفیعة ومطھوة بأسلوب ممیز، مع البصل والفلفل" at bounding box center [1071, 391] width 473 height 92
click at [1219, 477] on div "Product sku Product sku" at bounding box center [1082, 513] width 539 height 75
click at [1208, 350] on textarea "لحمة بلدي طازجة ومقطعة شرائح رفیعة ومطھوة بأسلوب ممیز، مع البصل والفلفل" at bounding box center [1071, 391] width 473 height 92
click at [908, 375] on textarea "لحمة بلدي طازجة ومقطعة شرائح رفیعة ومطھوة بأسلوب ممیز، مع البصل والفلفل" at bounding box center [1071, 391] width 473 height 92
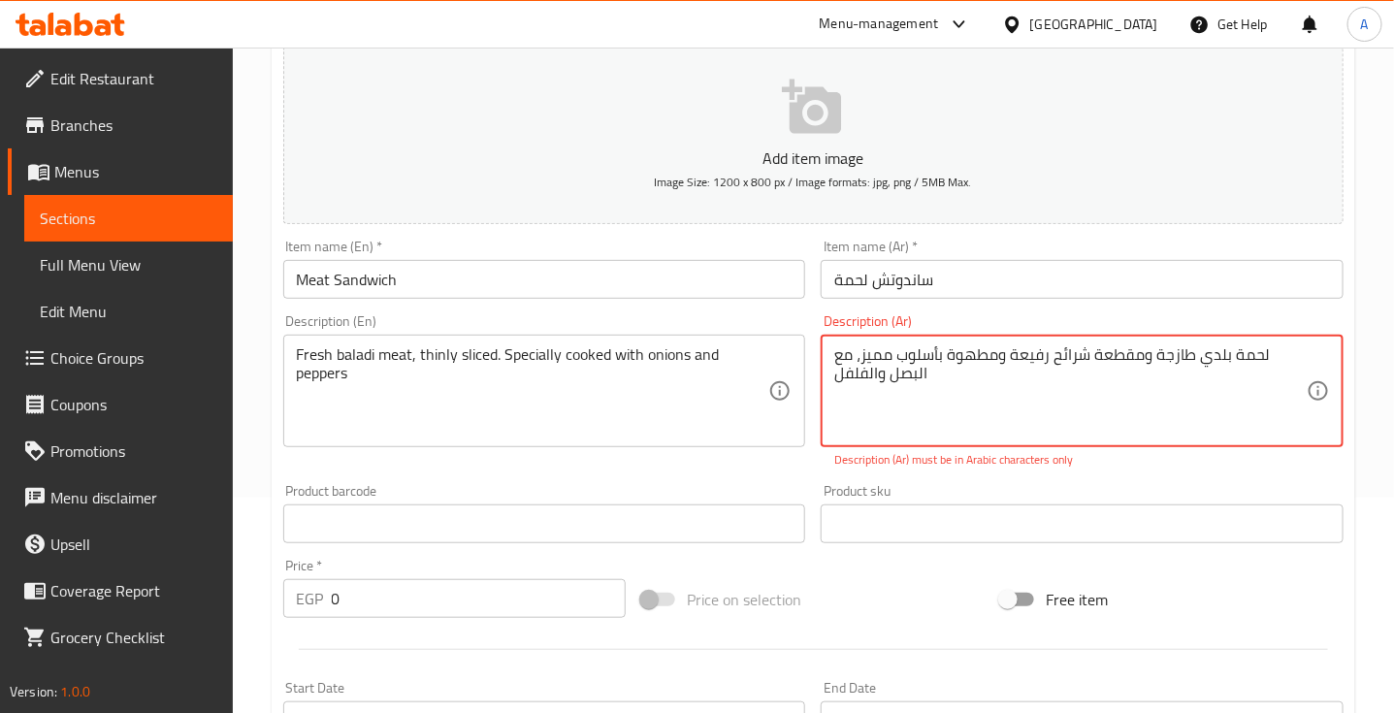
click at [908, 375] on textarea "لحمة بلدي طازجة ومقطعة شرائح رفیعة ومطھوة بأسلوب ممیز، مع البصل والفلفل" at bounding box center [1071, 391] width 473 height 92
click at [1031, 361] on textarea "لحمة بلدي طازجة ومقطعة شرائح رفیعة ومطھوة بأسلوب ممیز، مع البصل والفلفل" at bounding box center [1071, 391] width 473 height 92
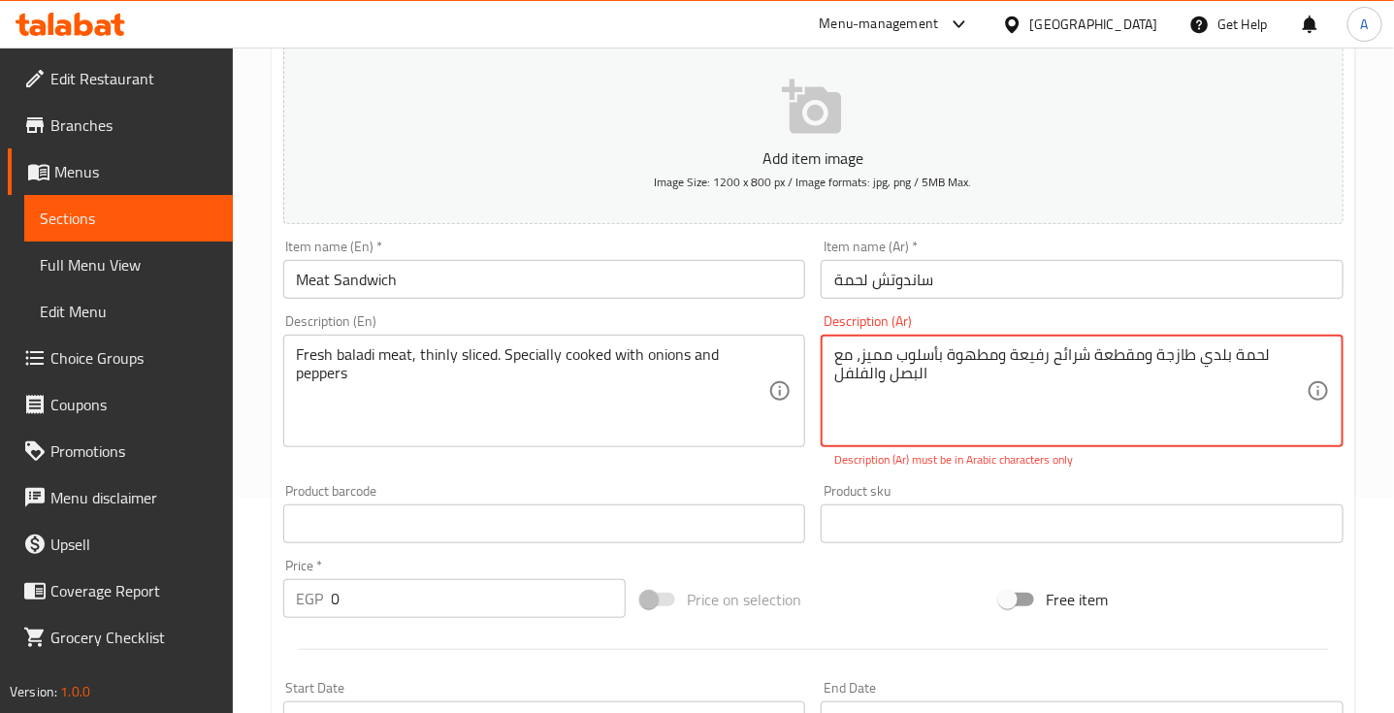
click at [1031, 361] on textarea "لحمة بلدي طازجة ومقطعة شرائح رفیعة ومطھوة بأسلوب ممیز، مع البصل والفلفل" at bounding box center [1071, 391] width 473 height 92
click at [878, 361] on textarea "لحمة بلدي طازجة ومقطعة شرائح رفيعة ومطھوة بأسلوب ممیز، مع البصل والفلفل" at bounding box center [1071, 391] width 473 height 92
click at [1129, 476] on div "Product sku Product sku" at bounding box center [1082, 513] width 539 height 75
click at [1070, 366] on textarea "لحمة بلدي طازجة ومقطعة شرائح رفيعة ومطھوة بأسلوب مميز، مع البصل والفلفل" at bounding box center [1071, 391] width 473 height 92
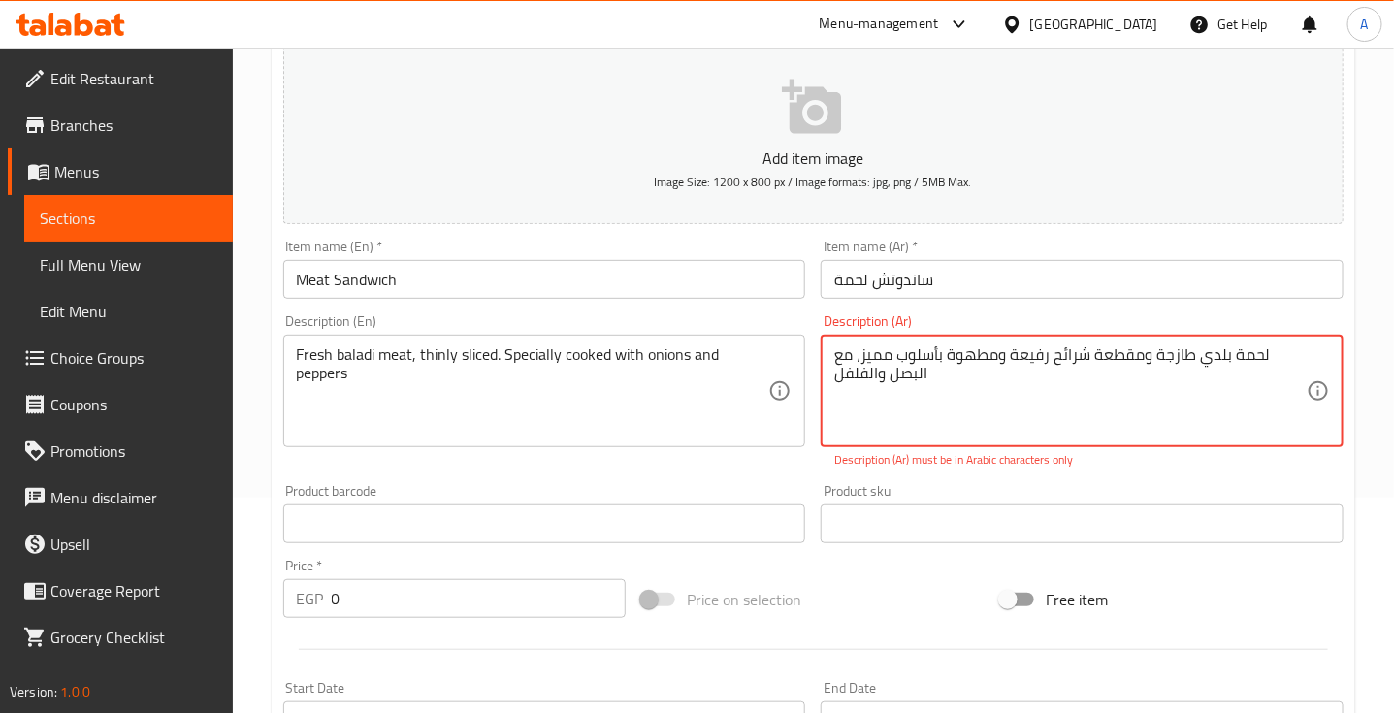
click at [946, 350] on textarea "لحمة بلدي طازجة ومقطعة شرائح رفيعة ومطھوة بأسلوب مميز، مع البصل والفلفل" at bounding box center [1071, 391] width 473 height 92
click at [948, 347] on textarea "لحمة بلدي طازجة ومقطعة شرائح رفيعة ومطھوة بأسلوب مميز، مع البصل والفلفل" at bounding box center [1071, 391] width 473 height 92
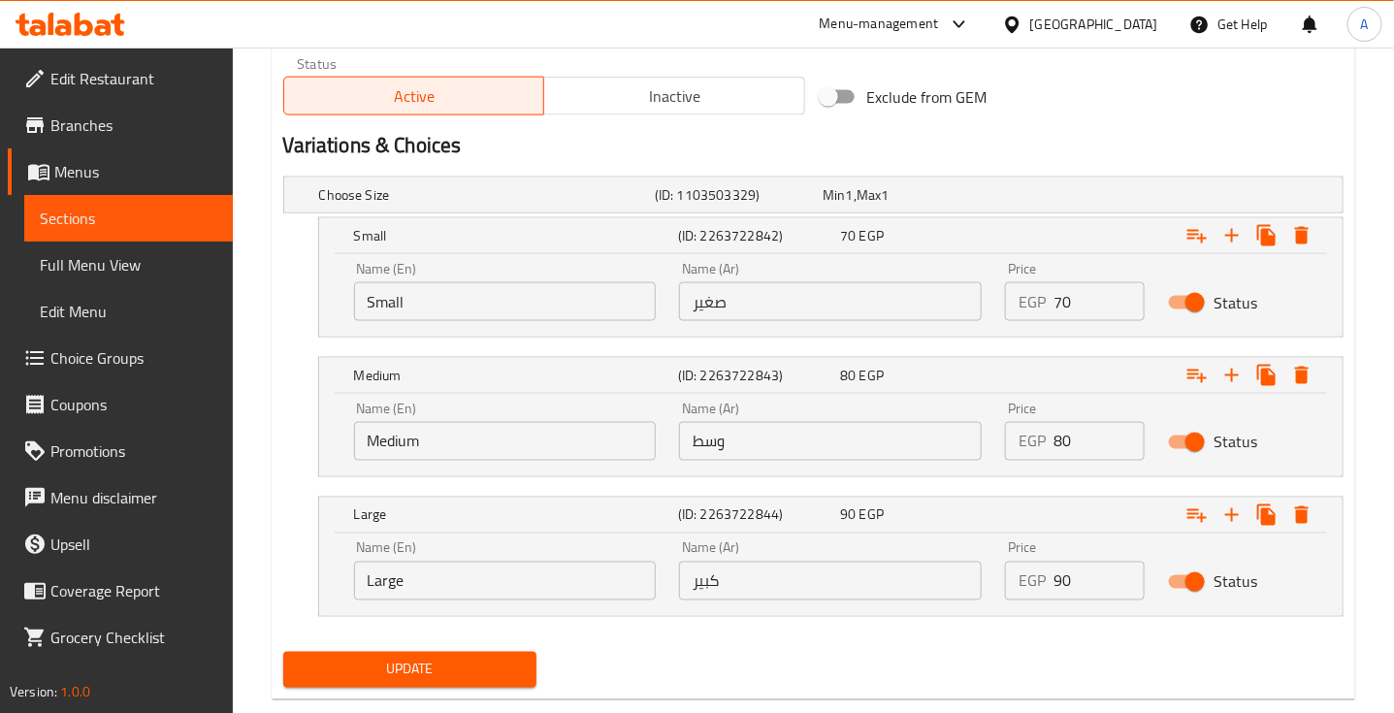
scroll to position [1009, 0]
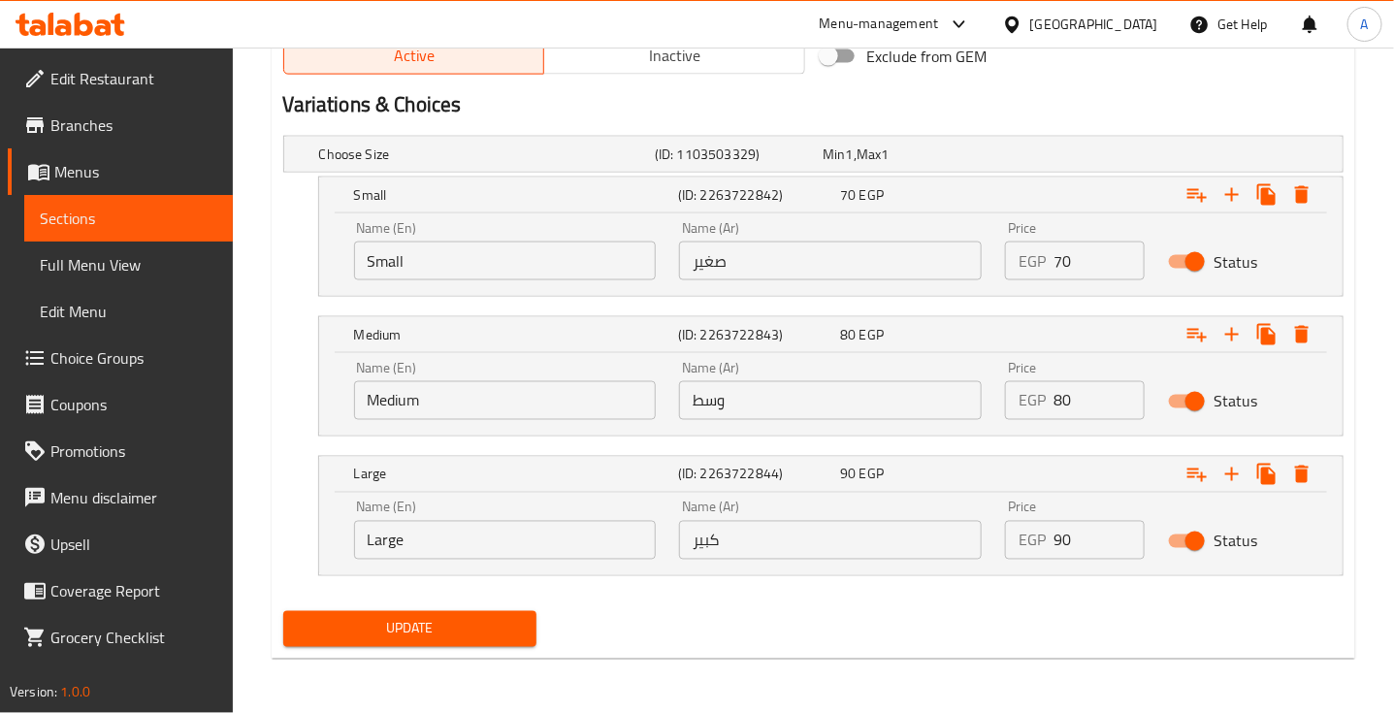
type textarea "لحمة بلدي طازجة ومقطعة شرائح رفيعة ومطهوة بأسلوب مميز، مع البصل والفلفل"
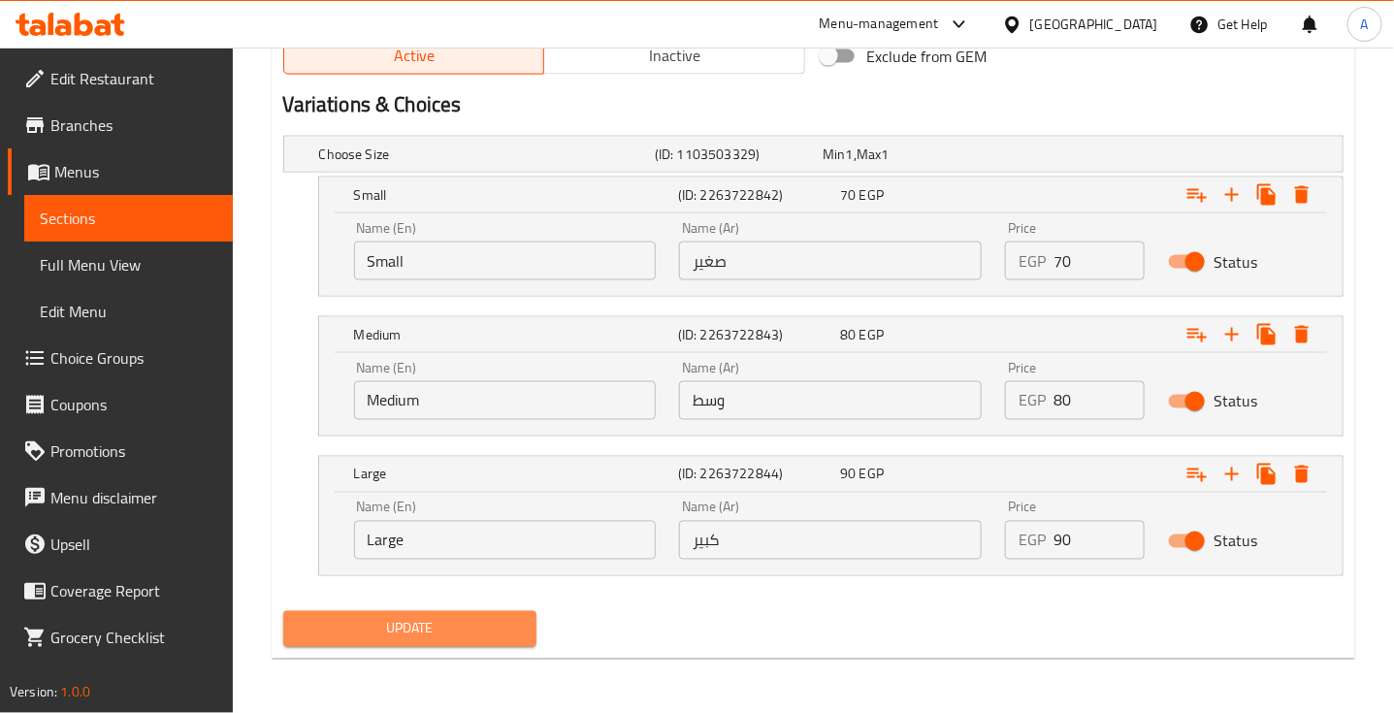
click at [500, 619] on span "Update" at bounding box center [410, 629] width 222 height 24
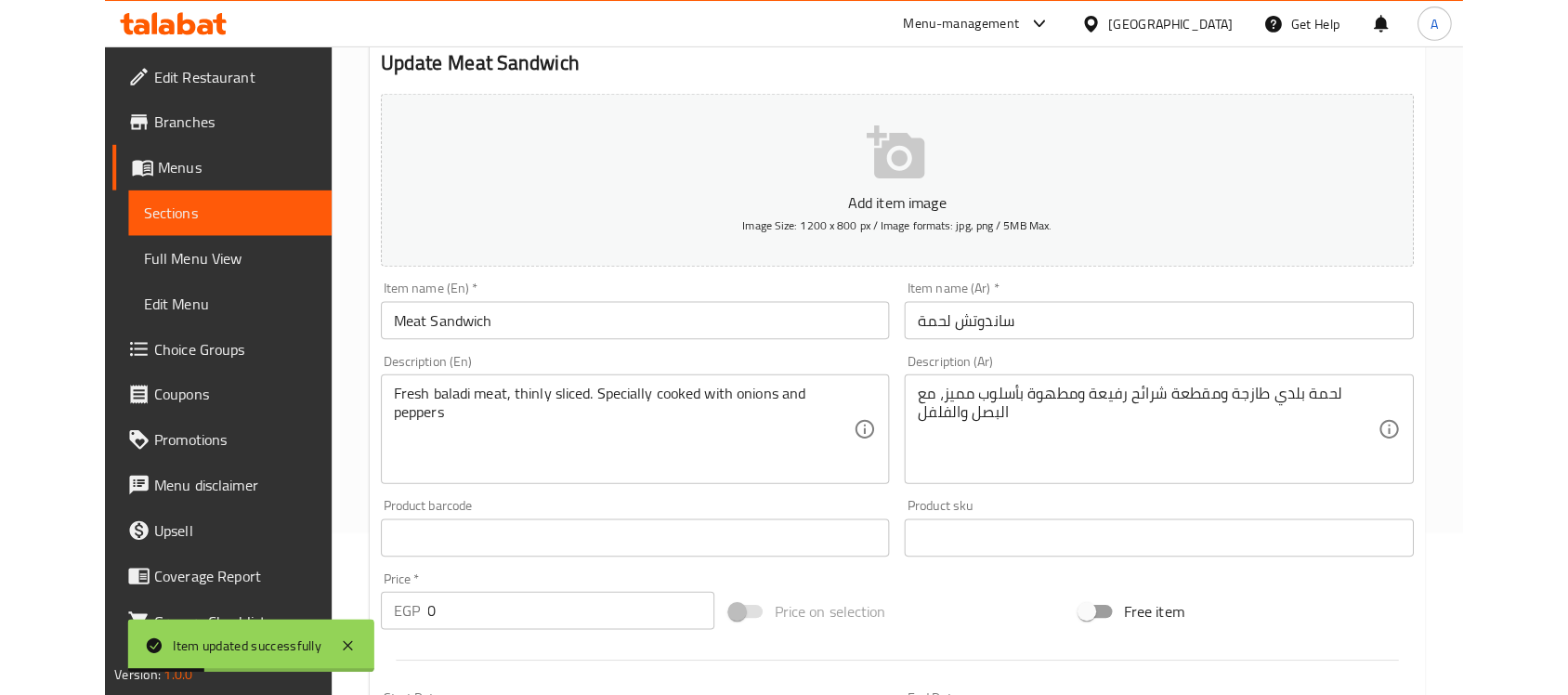
scroll to position [0, 0]
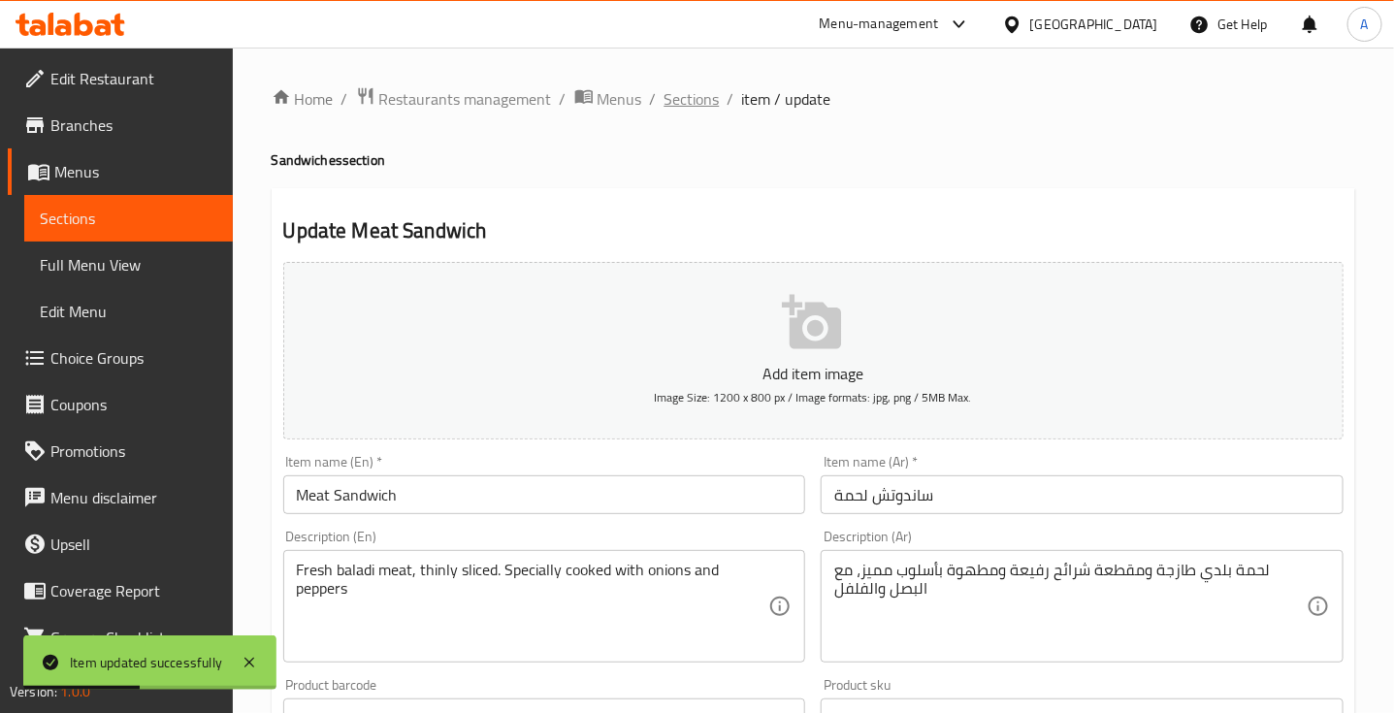
click at [689, 94] on span "Sections" at bounding box center [692, 98] width 55 height 23
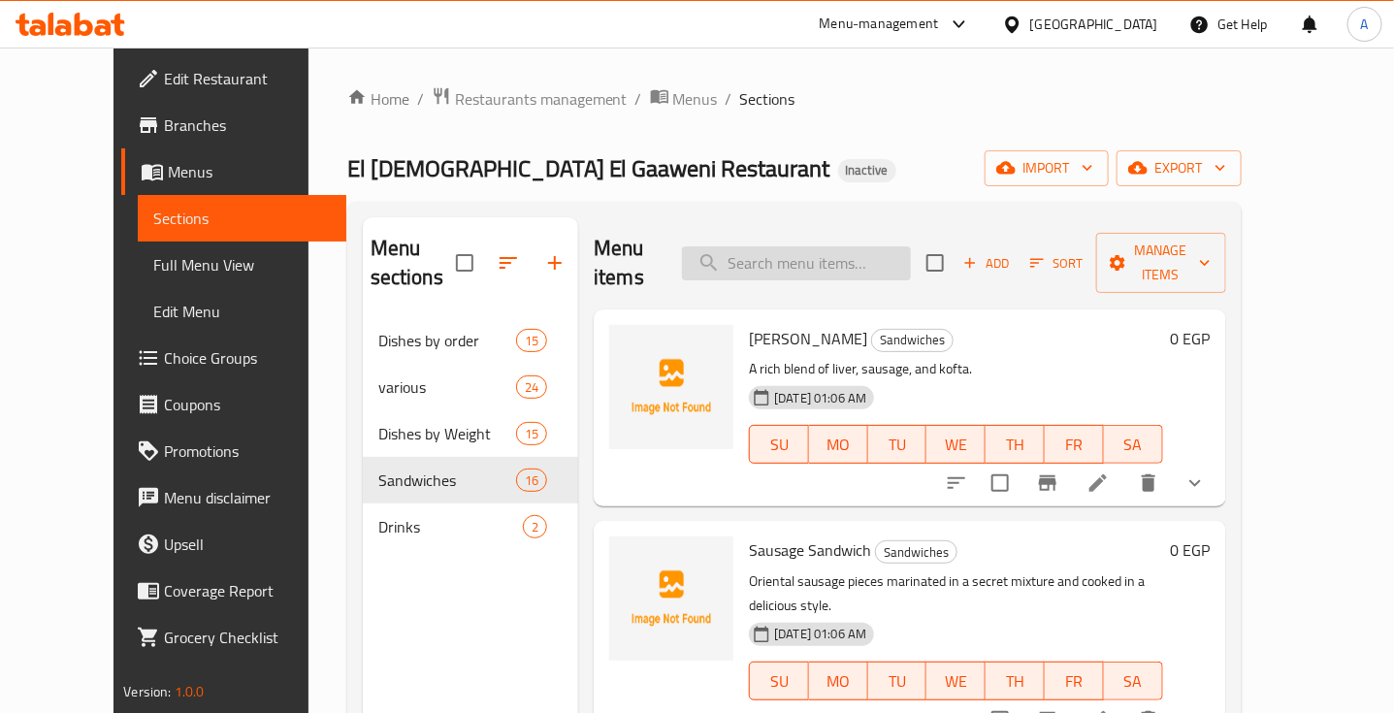
click at [881, 246] on input "search" at bounding box center [796, 263] width 229 height 34
paste input "Lahmet Ras Sandwich"
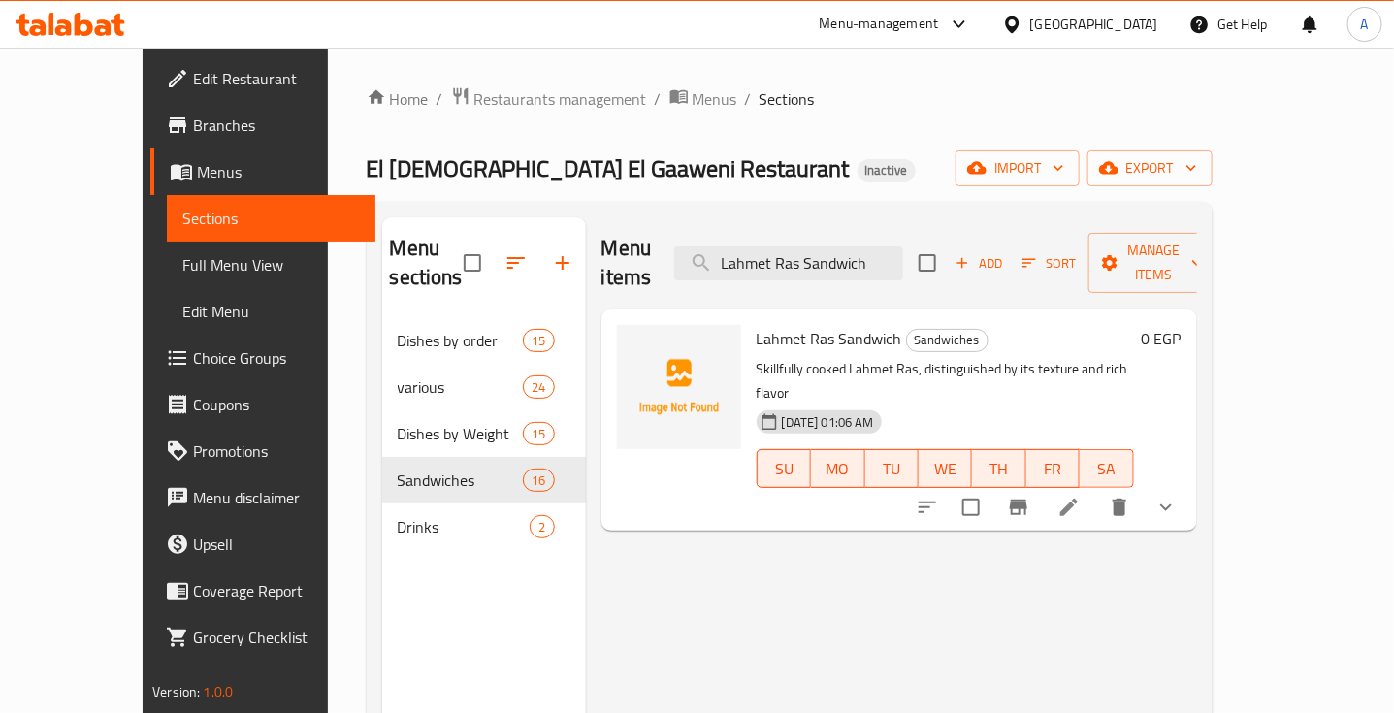
type input "Lahmet Ras Sandwich"
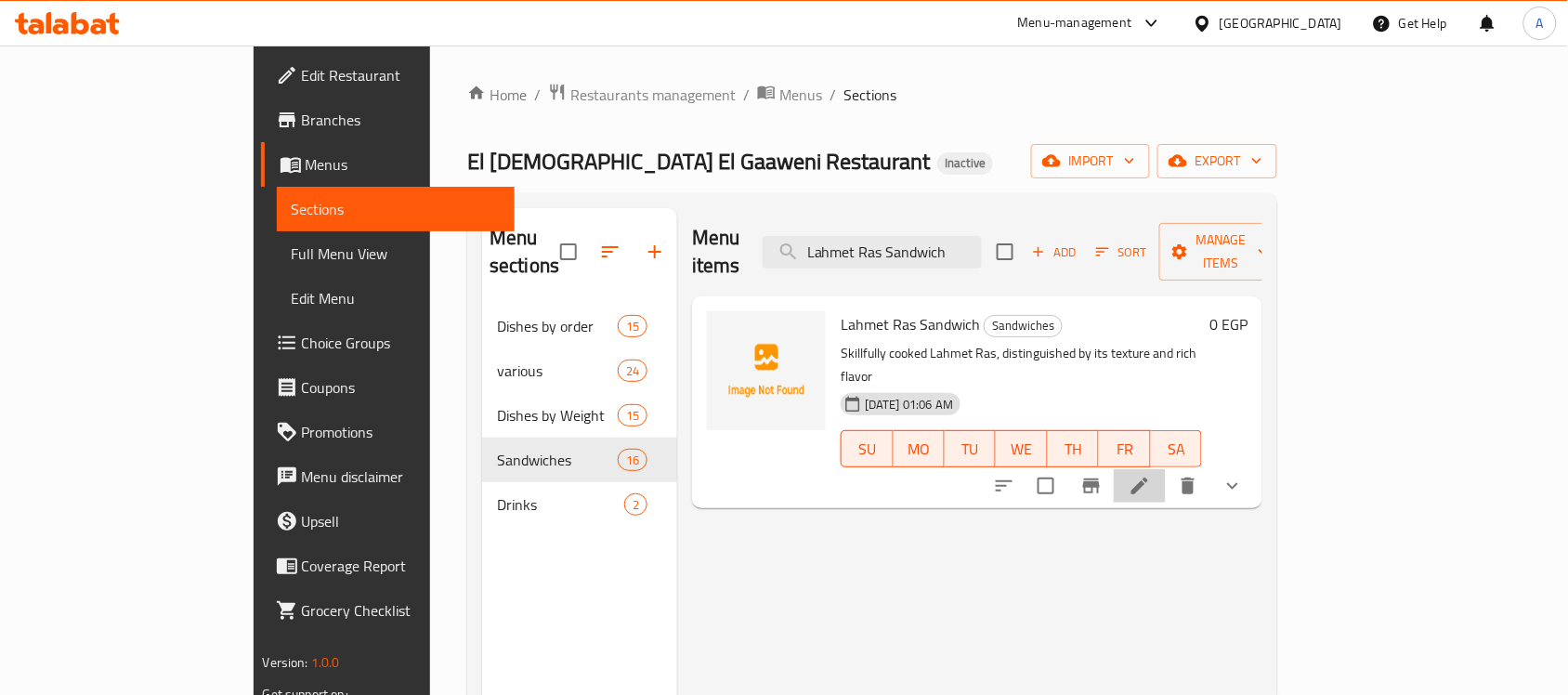
click at [1166, 469] on li at bounding box center [1139, 485] width 52 height 34
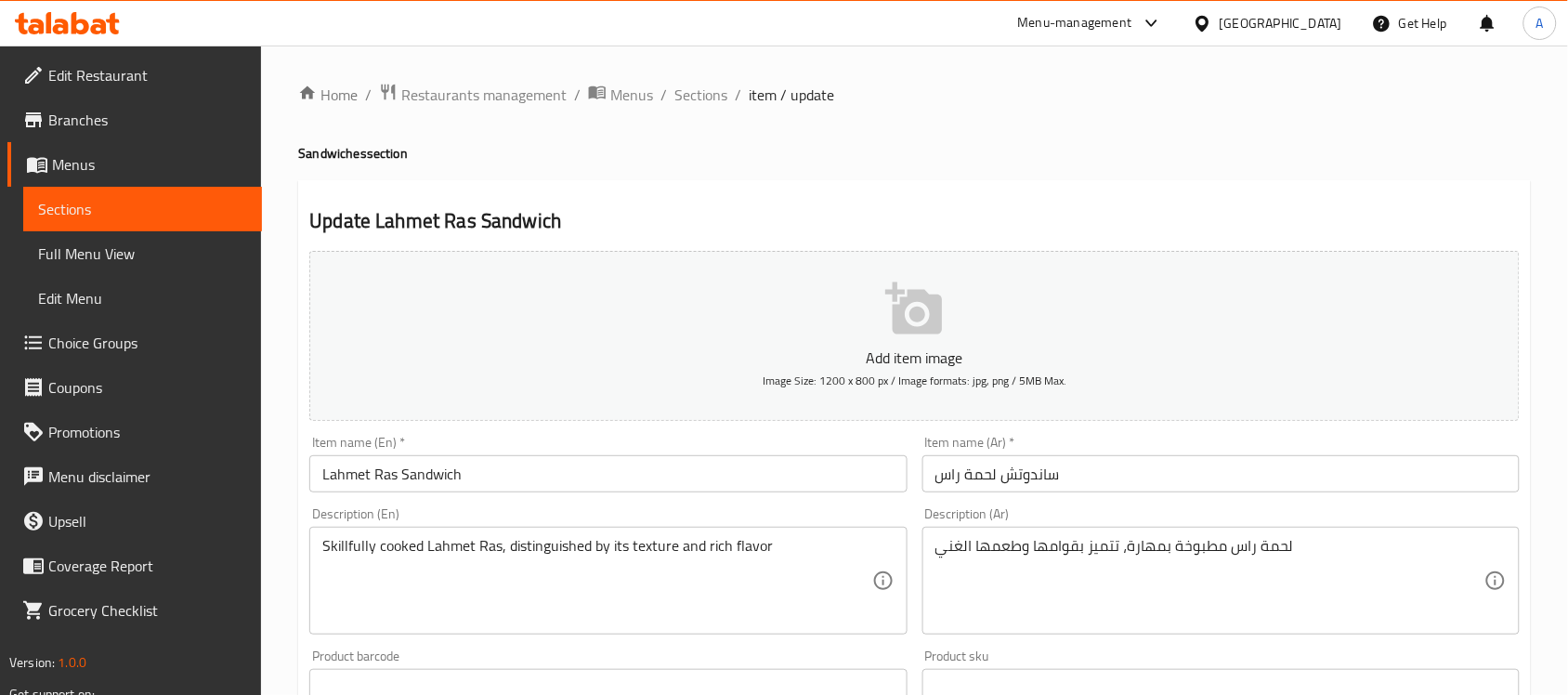
click at [712, 529] on div "Skillfully cooked Lahmet Ras, distinguished by its texture and rich flavor Desc…" at bounding box center [608, 580] width 597 height 108
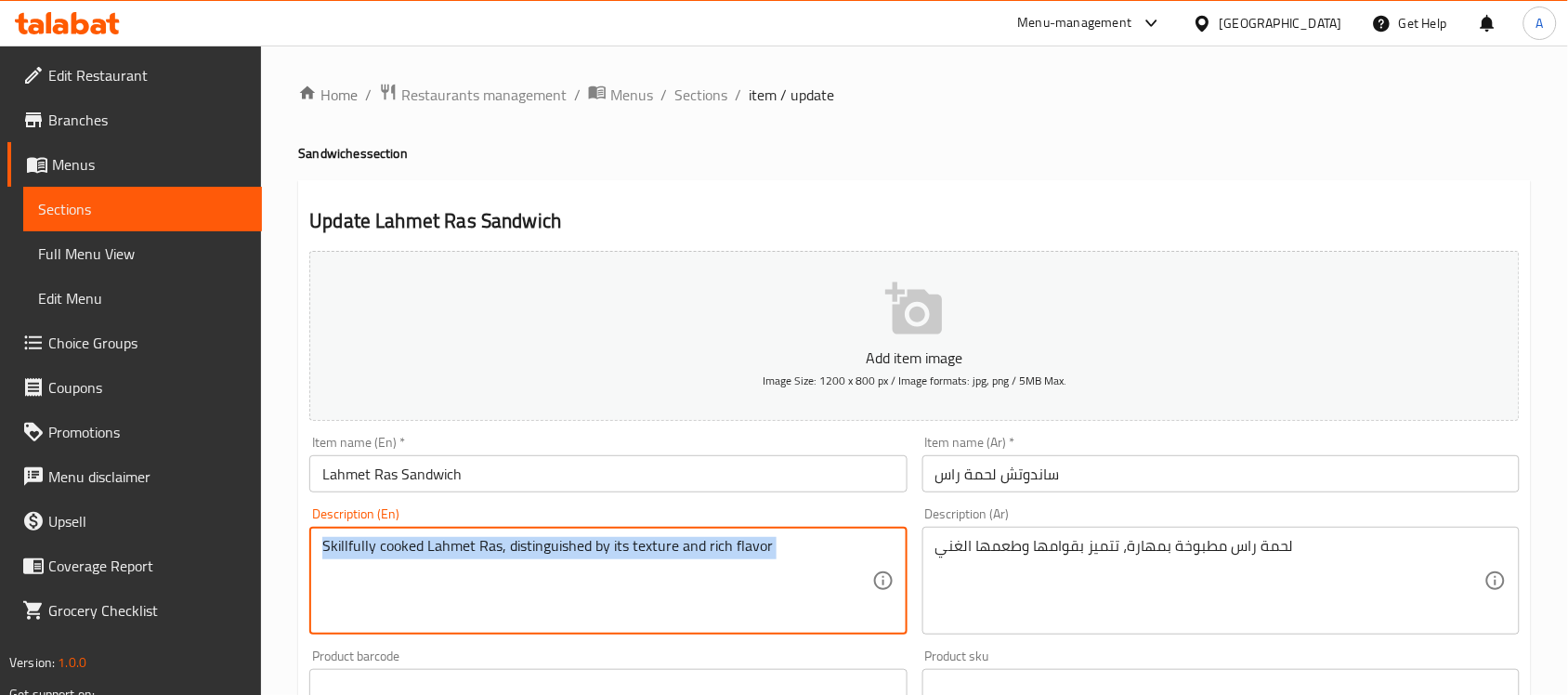
click at [712, 529] on div "Skillfully cooked Lahmet Ras, distinguished by its texture and rich flavor Desc…" at bounding box center [608, 580] width 597 height 108
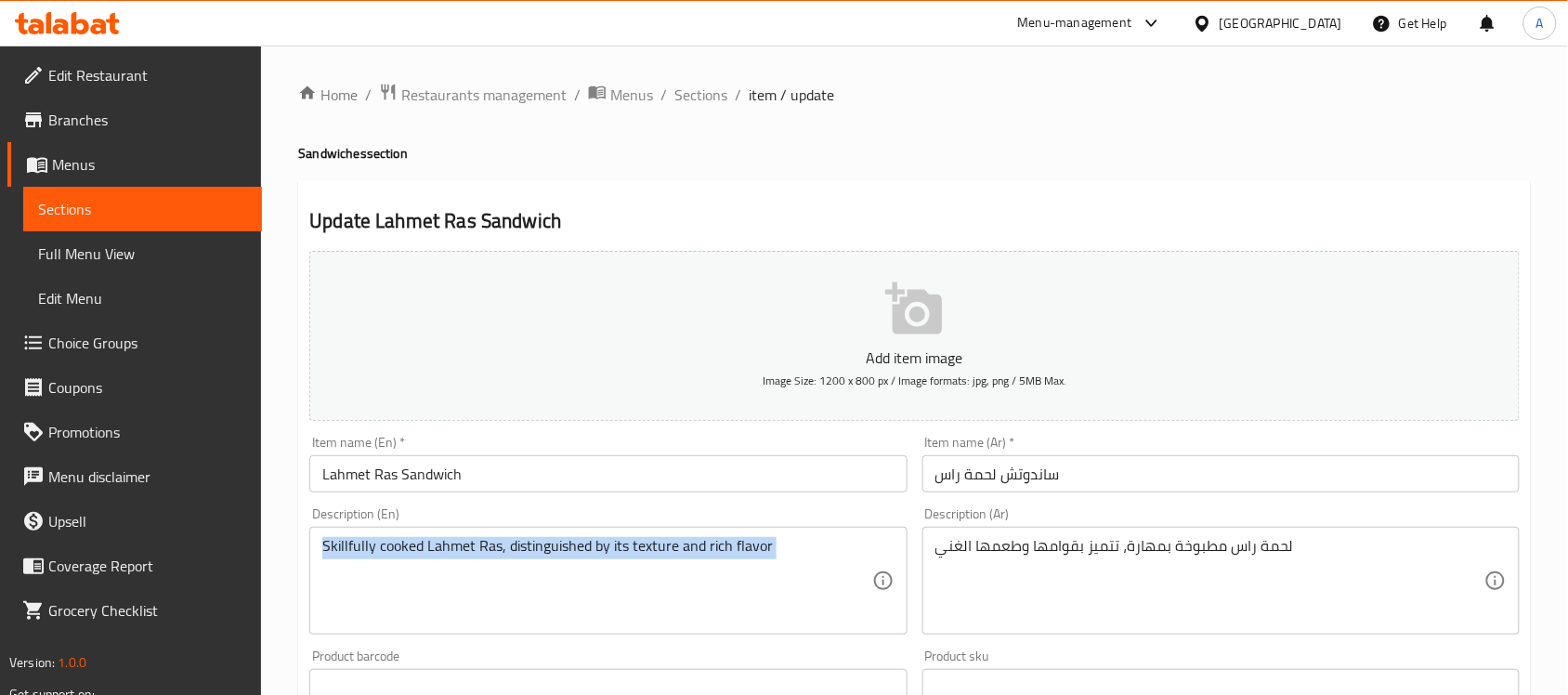
click at [712, 529] on div "Skillfully cooked Lahmet Ras, distinguished by its texture and rich flavor Desc…" at bounding box center [608, 580] width 597 height 108
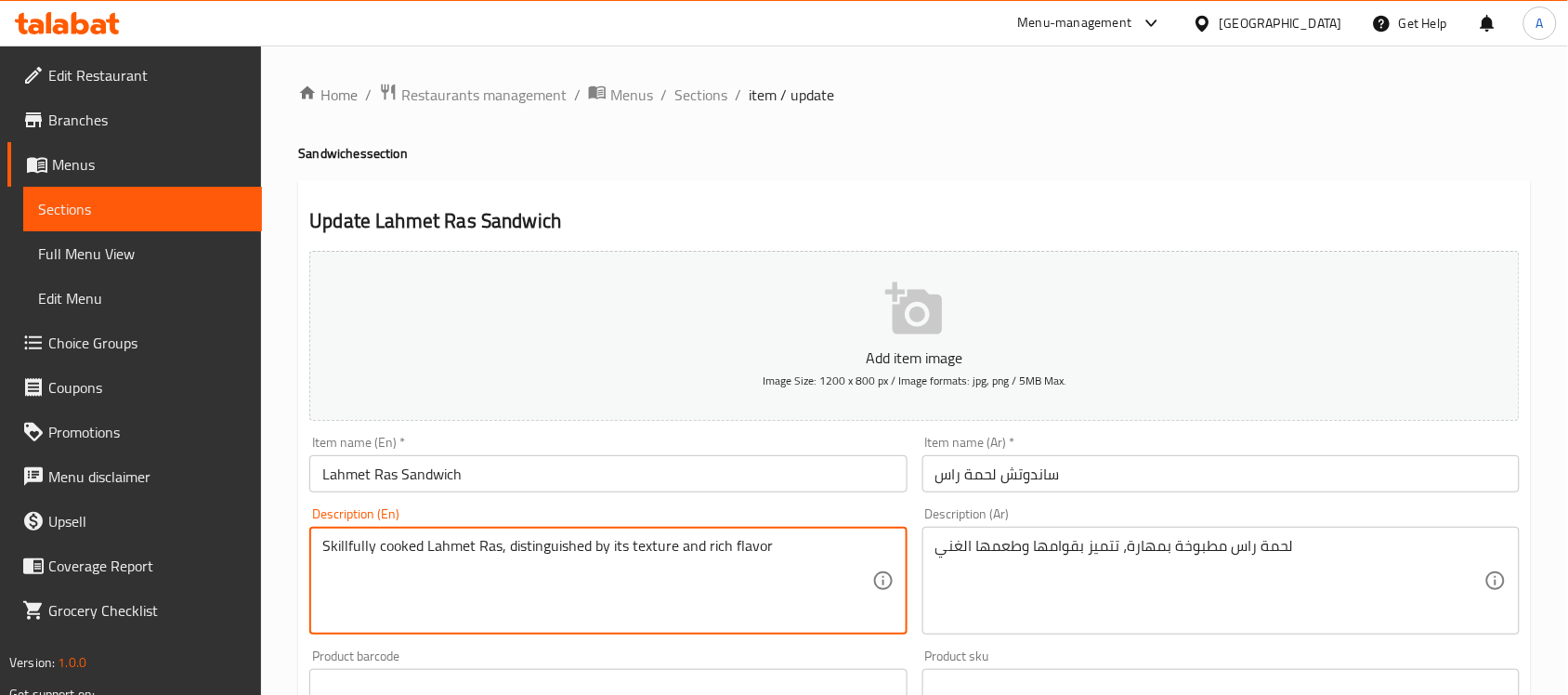
click at [735, 572] on textarea "Skillfully cooked Lahmet Ras, distinguished by its texture and rich flavor" at bounding box center [596, 581] width 549 height 88
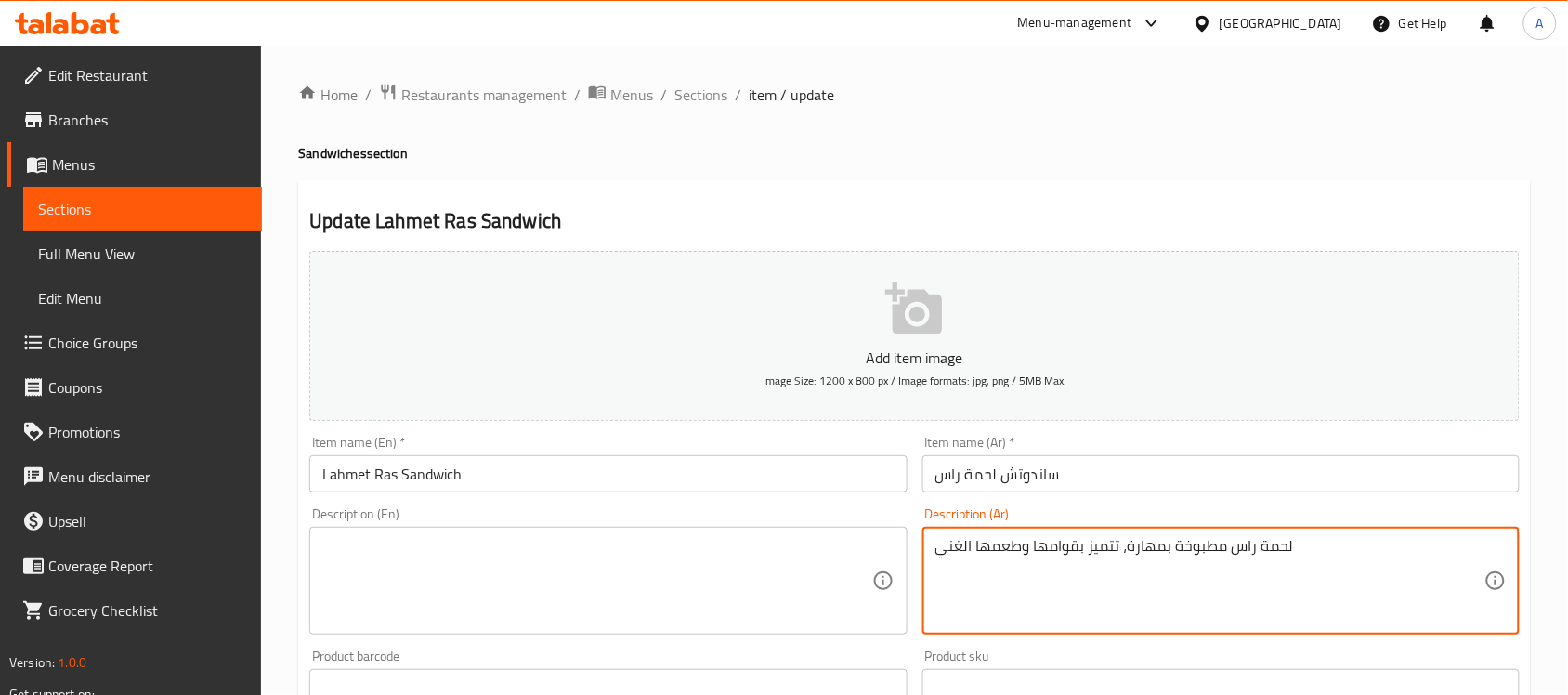
click at [1006, 560] on textarea "لحمة راس مطبوخة بمھارة، تتمیز بقوامھا وطعمھا الغني" at bounding box center [1209, 581] width 549 height 88
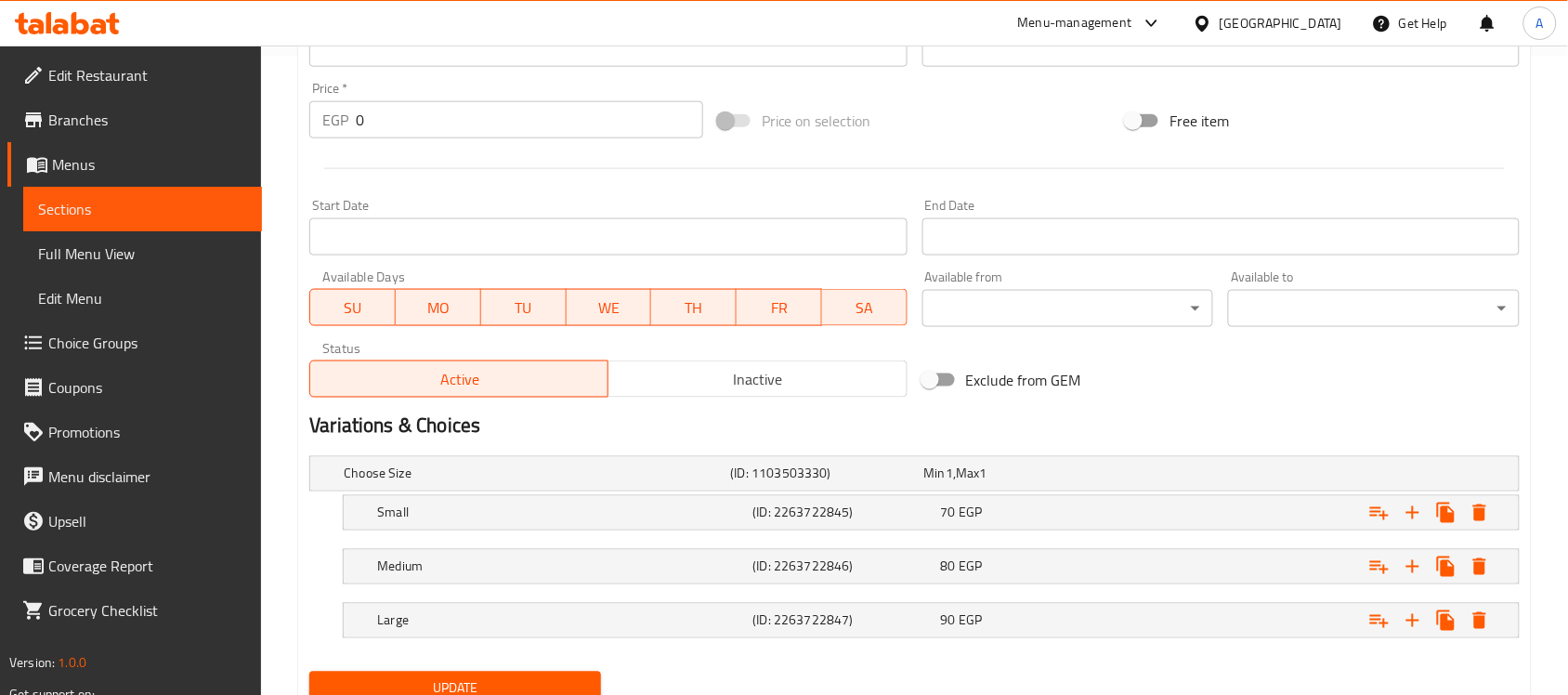
scroll to position [641, 0]
click at [499, 682] on span "Update" at bounding box center [456, 686] width 262 height 23
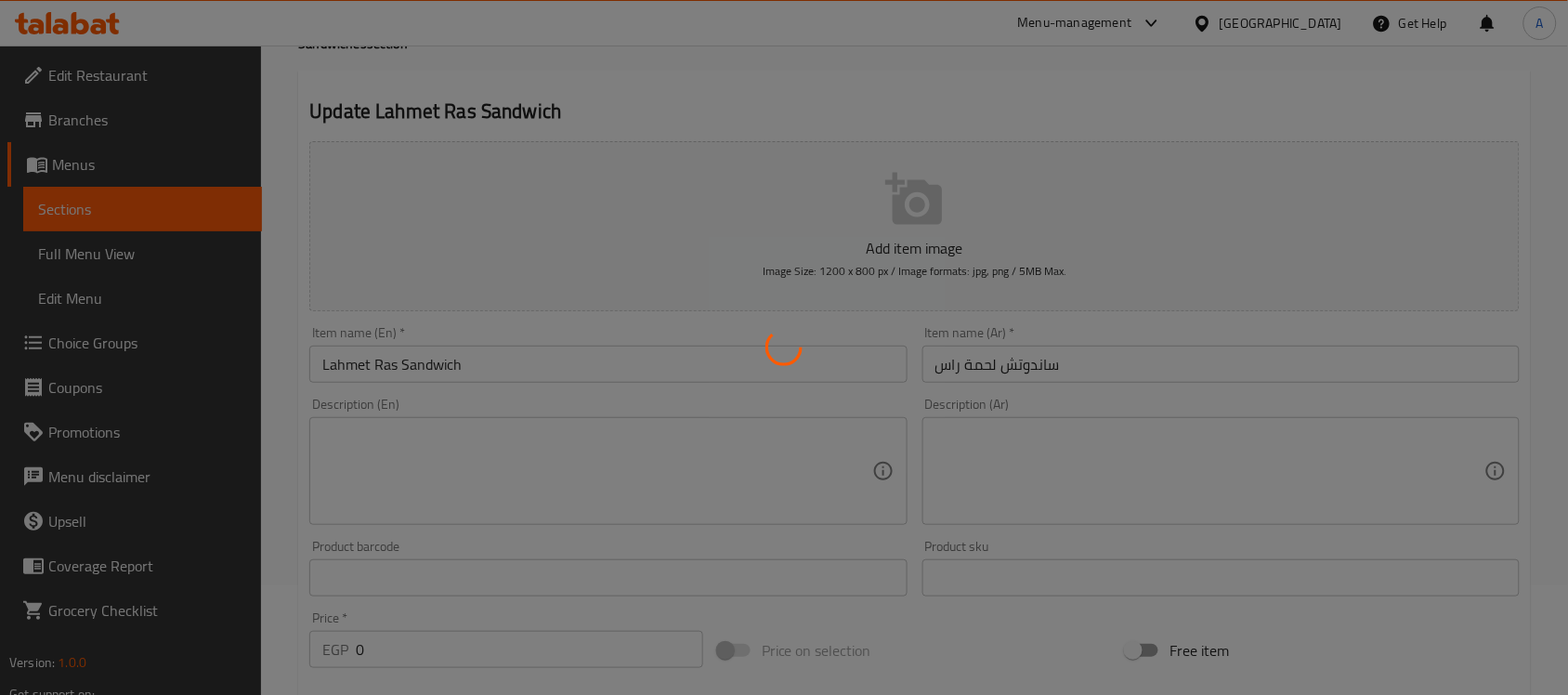
scroll to position [0, 0]
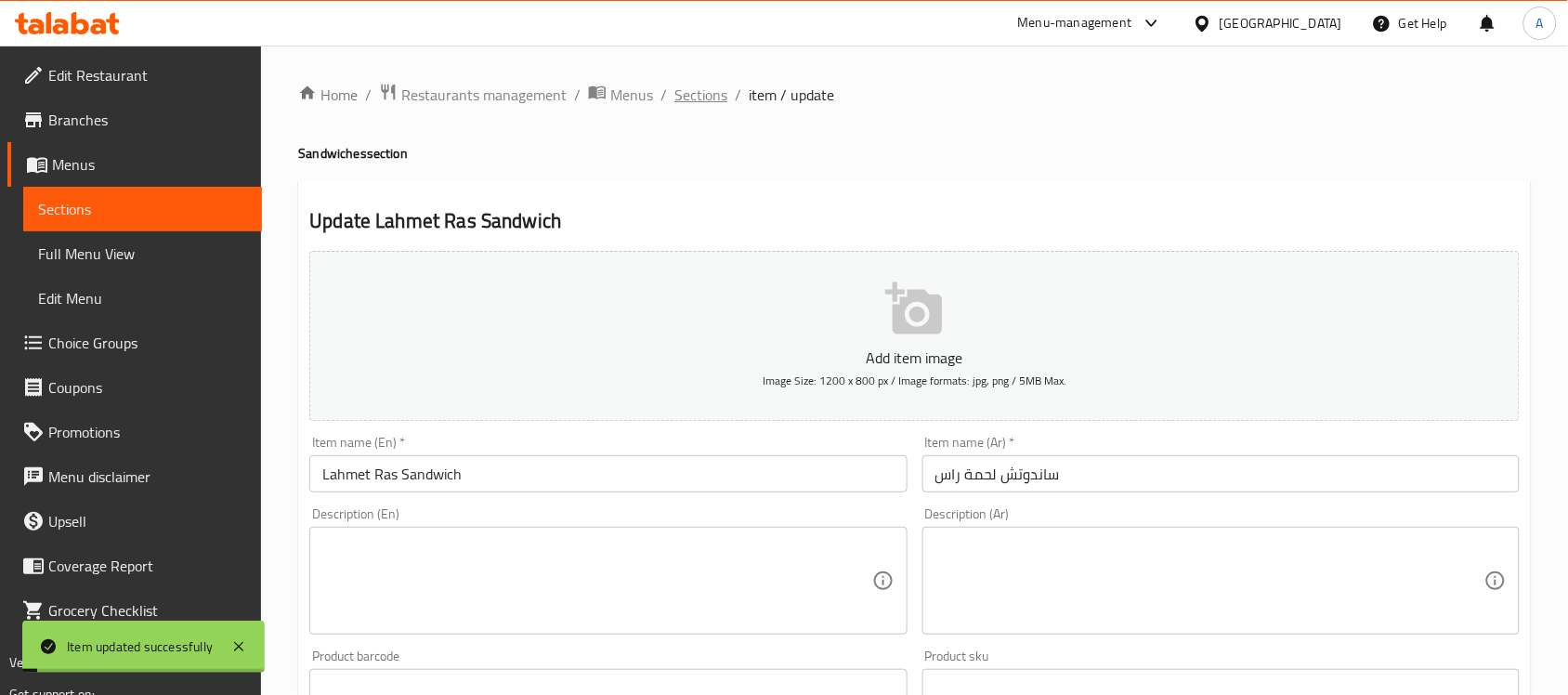
click at [688, 83] on span "Sections" at bounding box center [700, 94] width 53 height 22
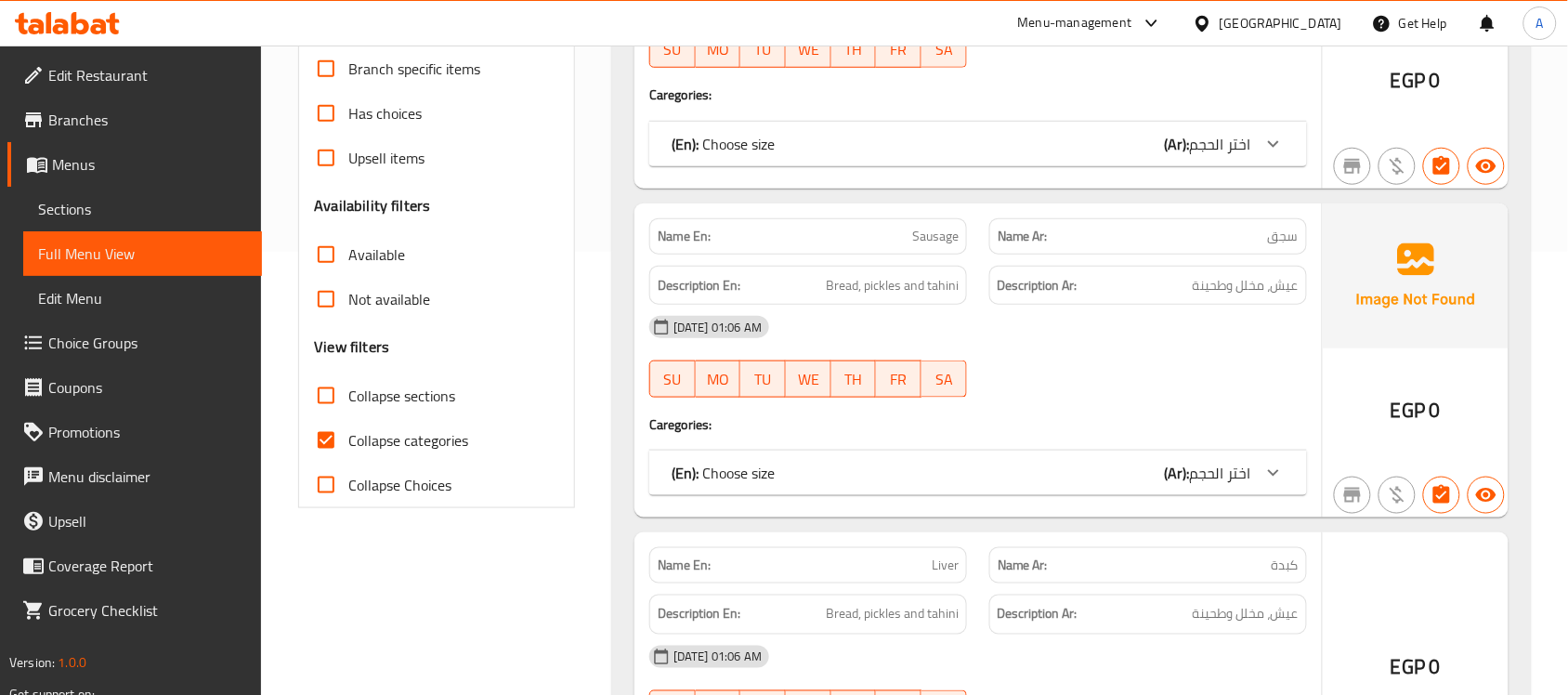
scroll to position [555, 0]
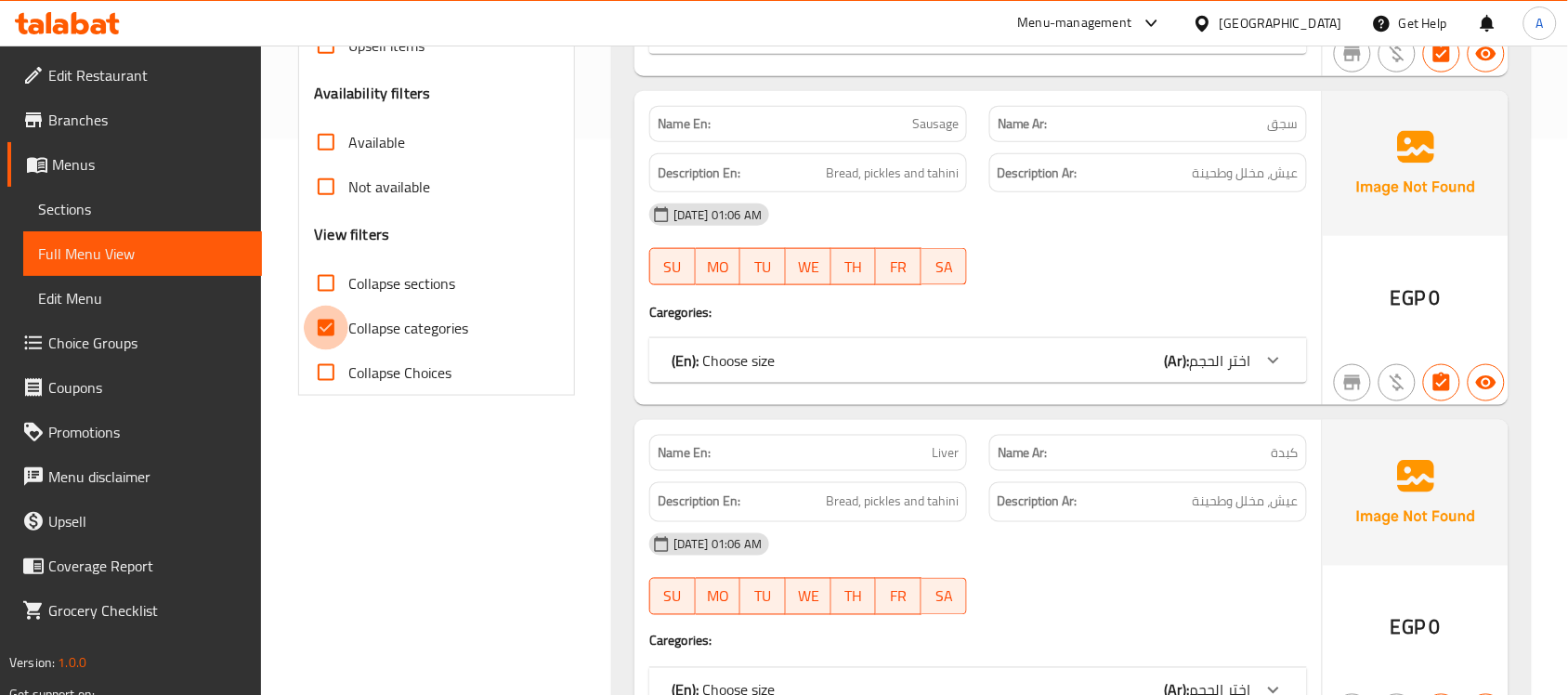
click at [329, 330] on input "Collapse categories" at bounding box center [325, 327] width 45 height 45
checkbox input "false"
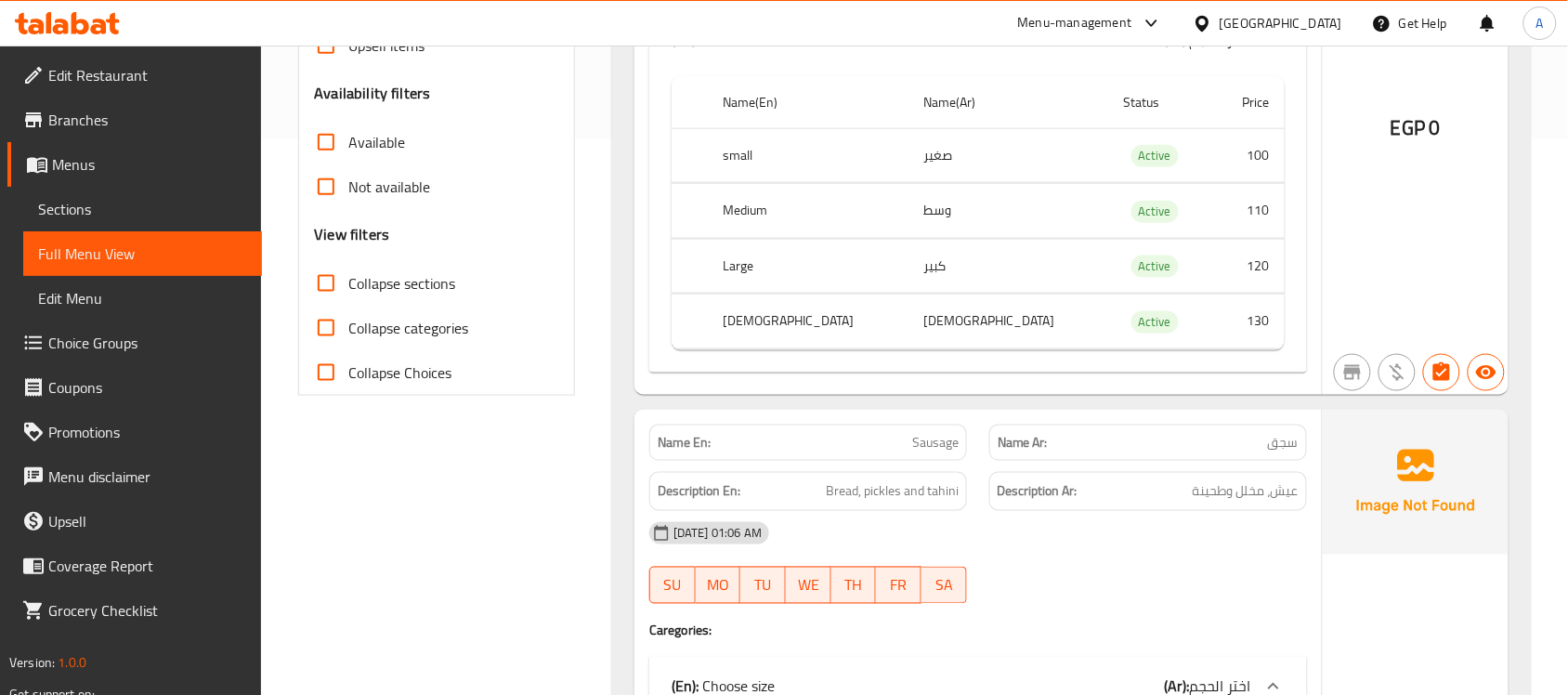
scroll to position [0, 0]
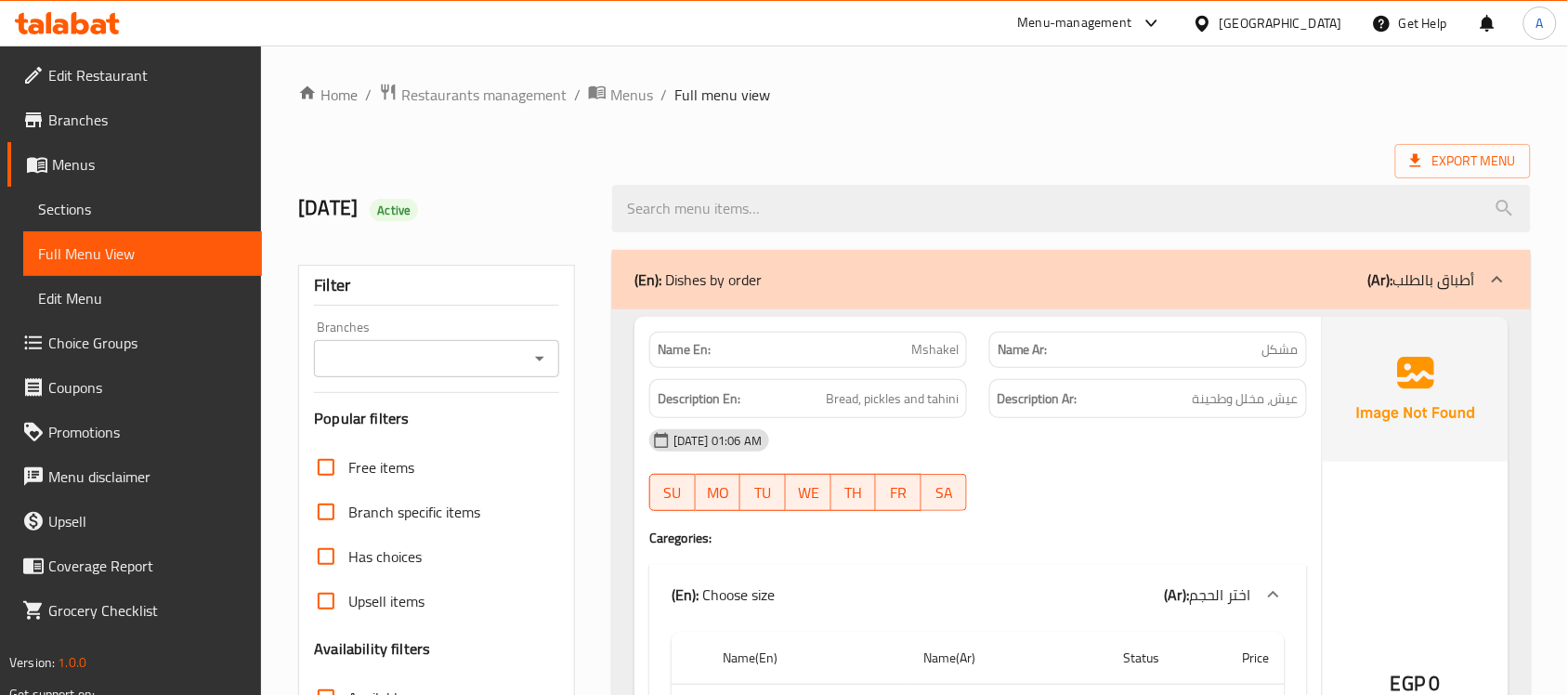
click at [1011, 100] on ol "Home / Restaurants management / Menus / Full menu view" at bounding box center [914, 94] width 1233 height 24
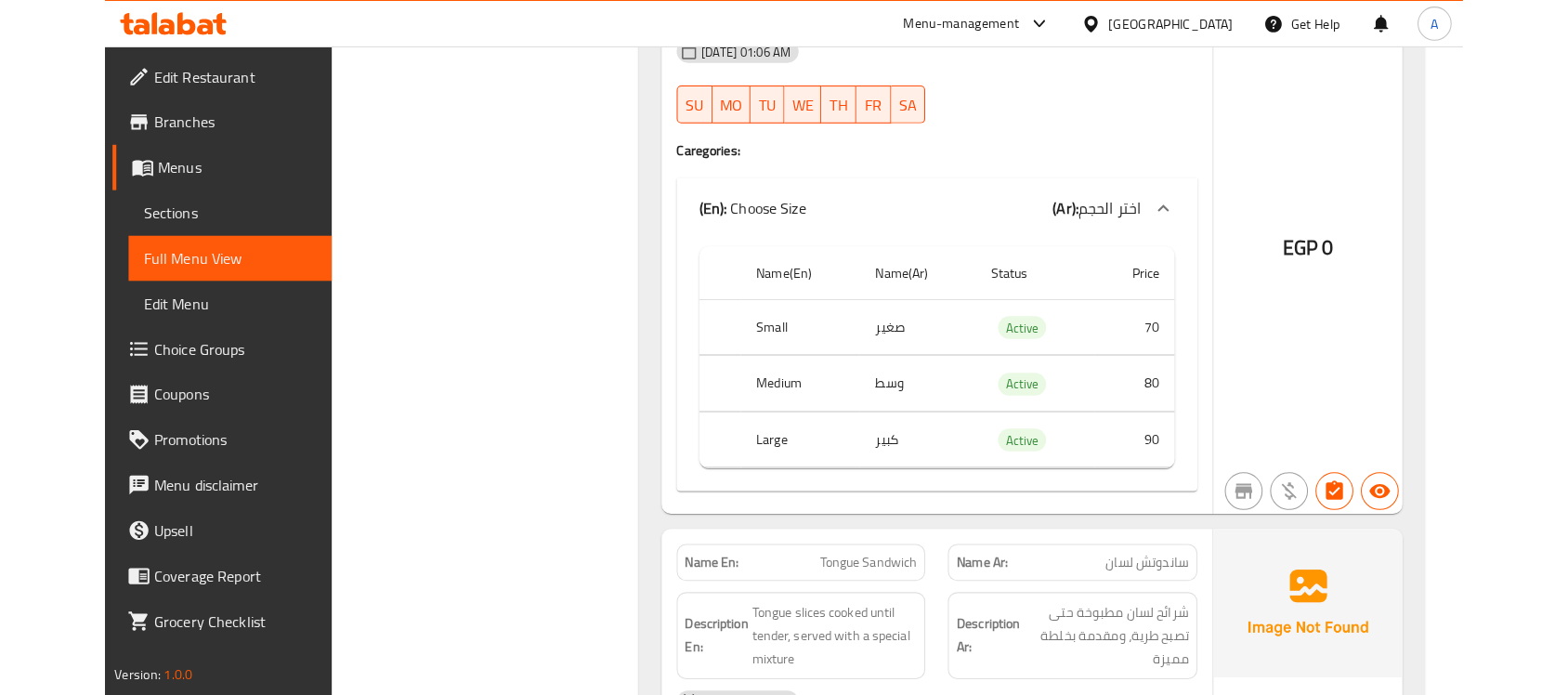
scroll to position [33418, 0]
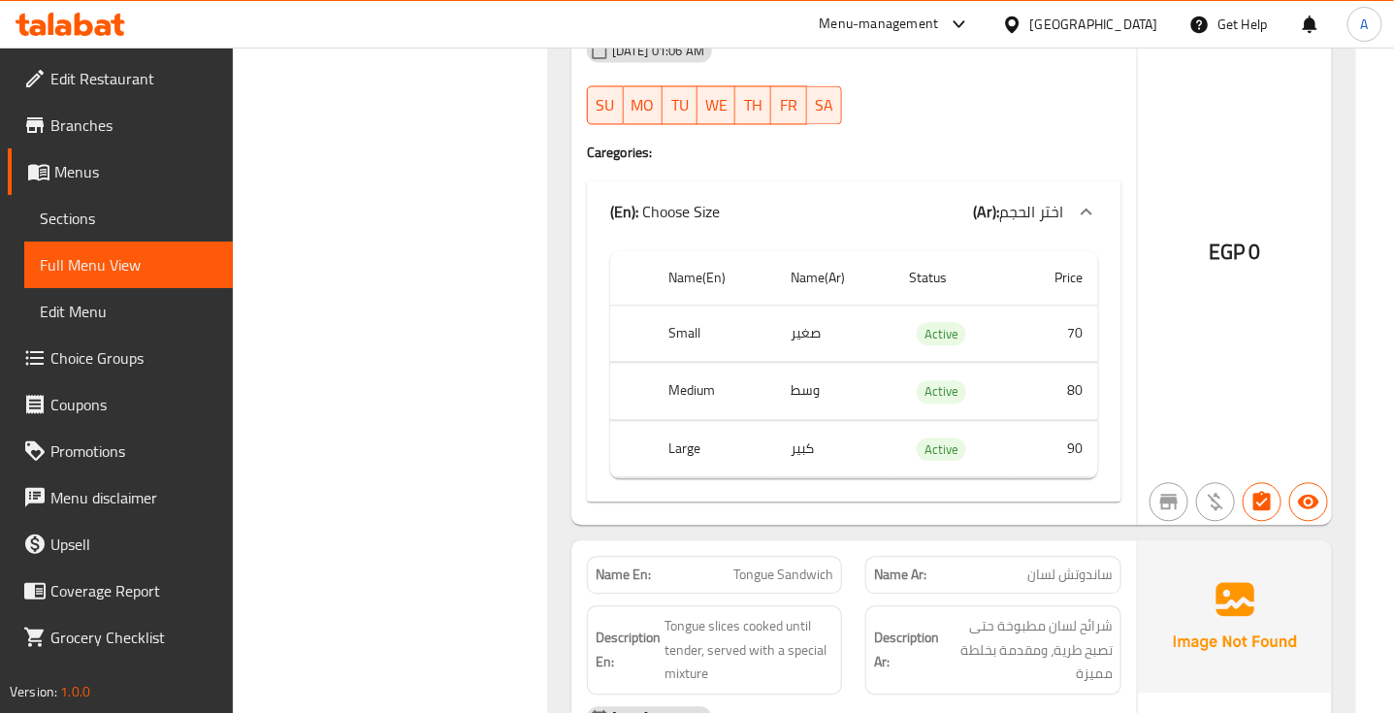
copy span "Lahmet Ras Sandwich"
click at [944, 136] on div at bounding box center [993, 124] width 279 height 23
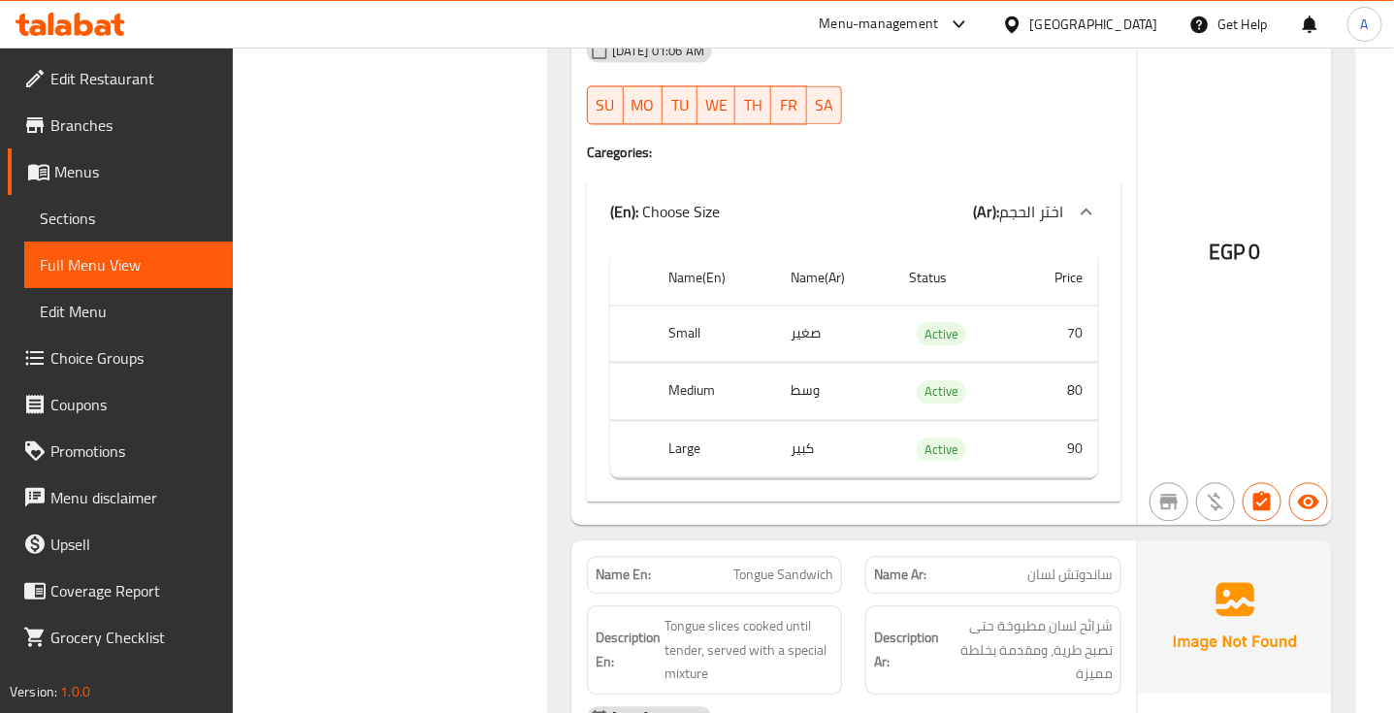
copy span "Lahmet Ras Sandwich"
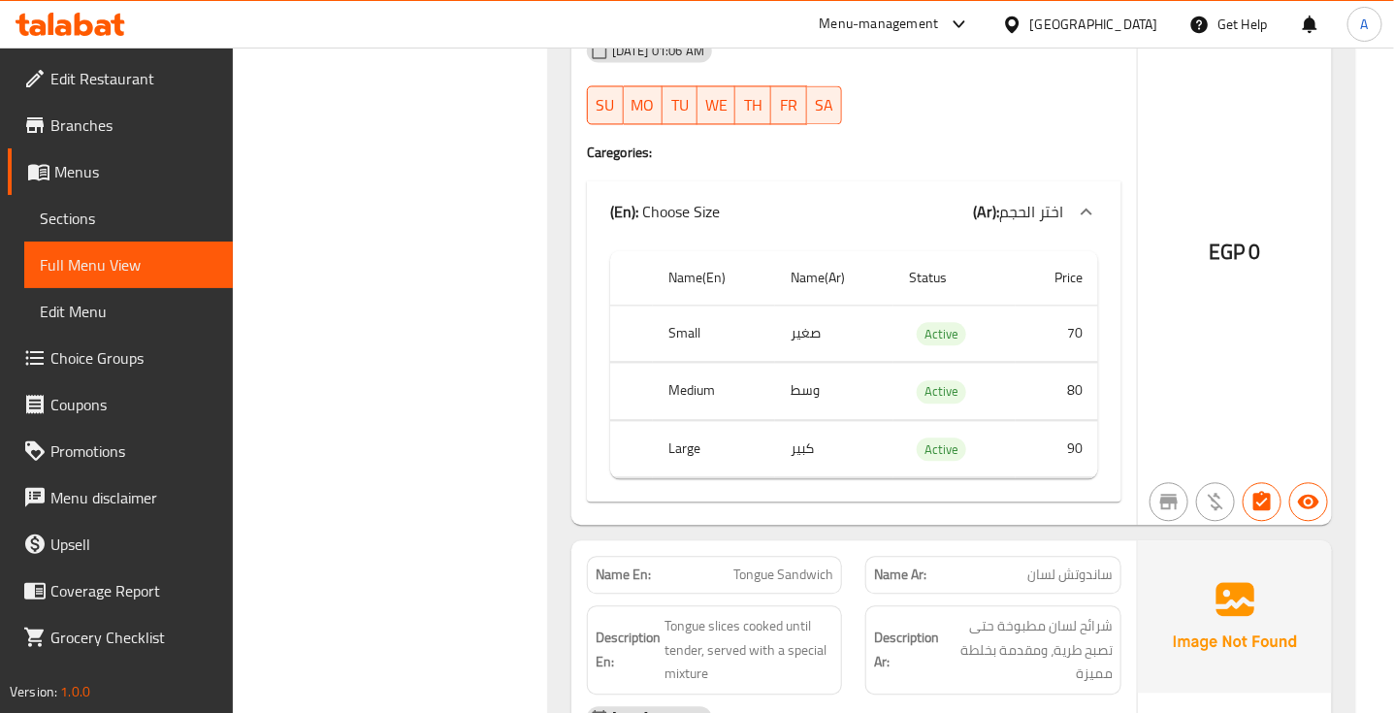
click at [1033, 136] on div "[DATE] 01:06 AM SU MO TU WE TH FR SA" at bounding box center [854, 81] width 558 height 109
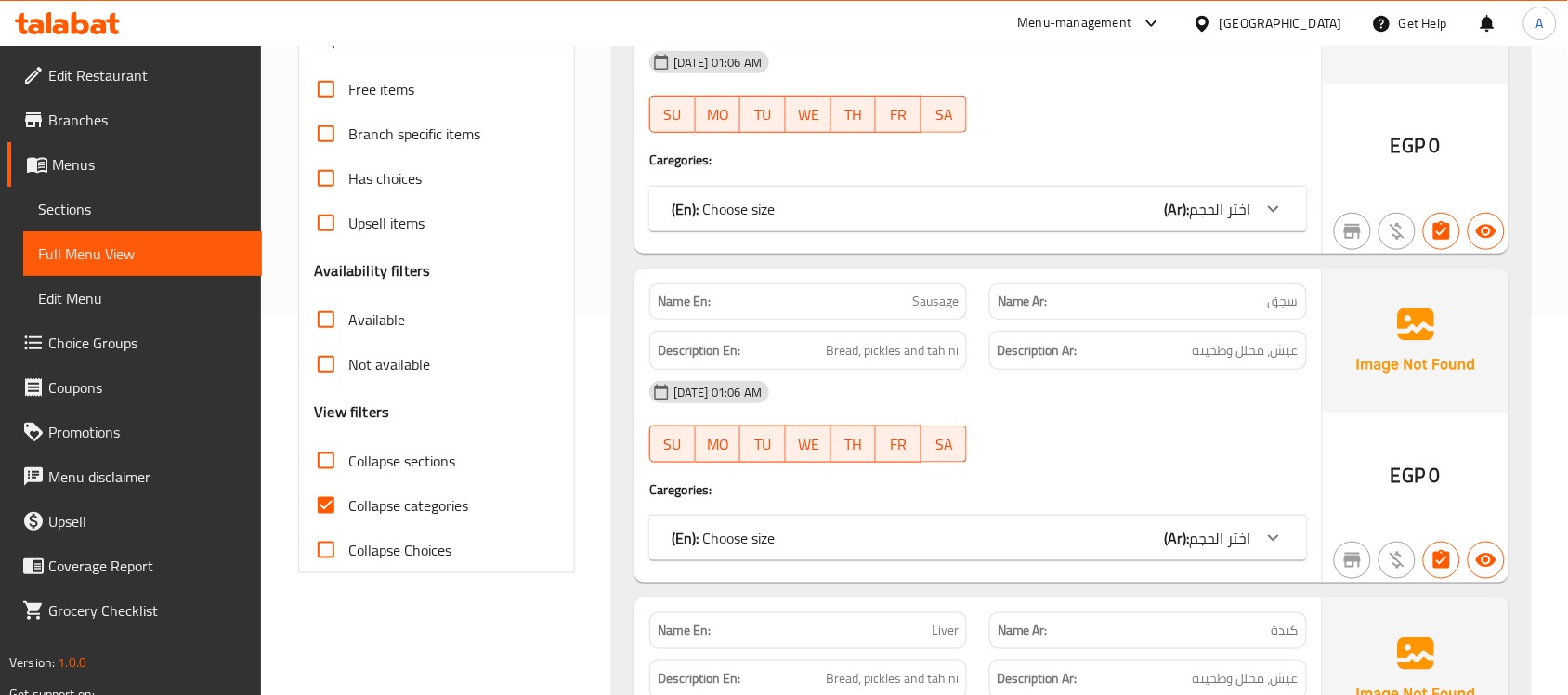
scroll to position [396, 0]
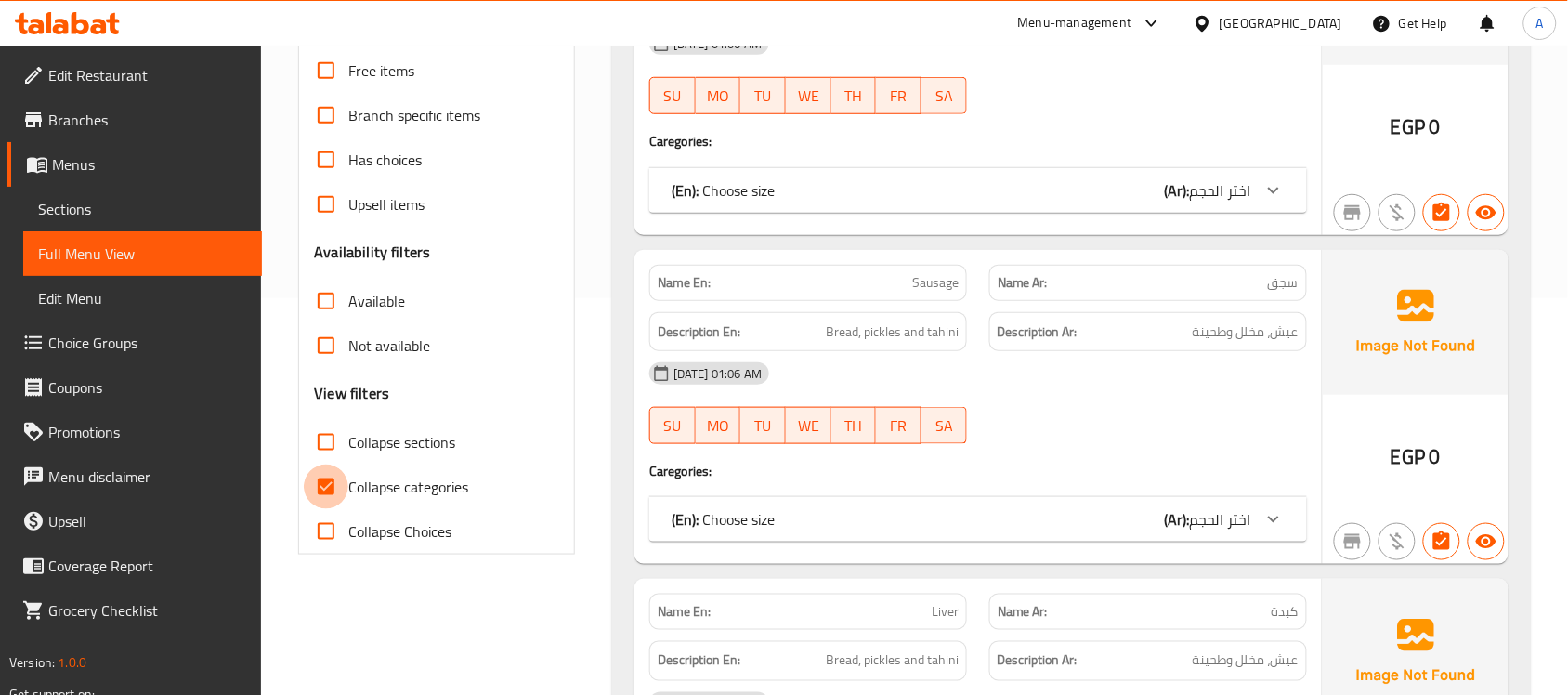
click at [336, 479] on input "Collapse categories" at bounding box center [325, 486] width 45 height 45
checkbox input "false"
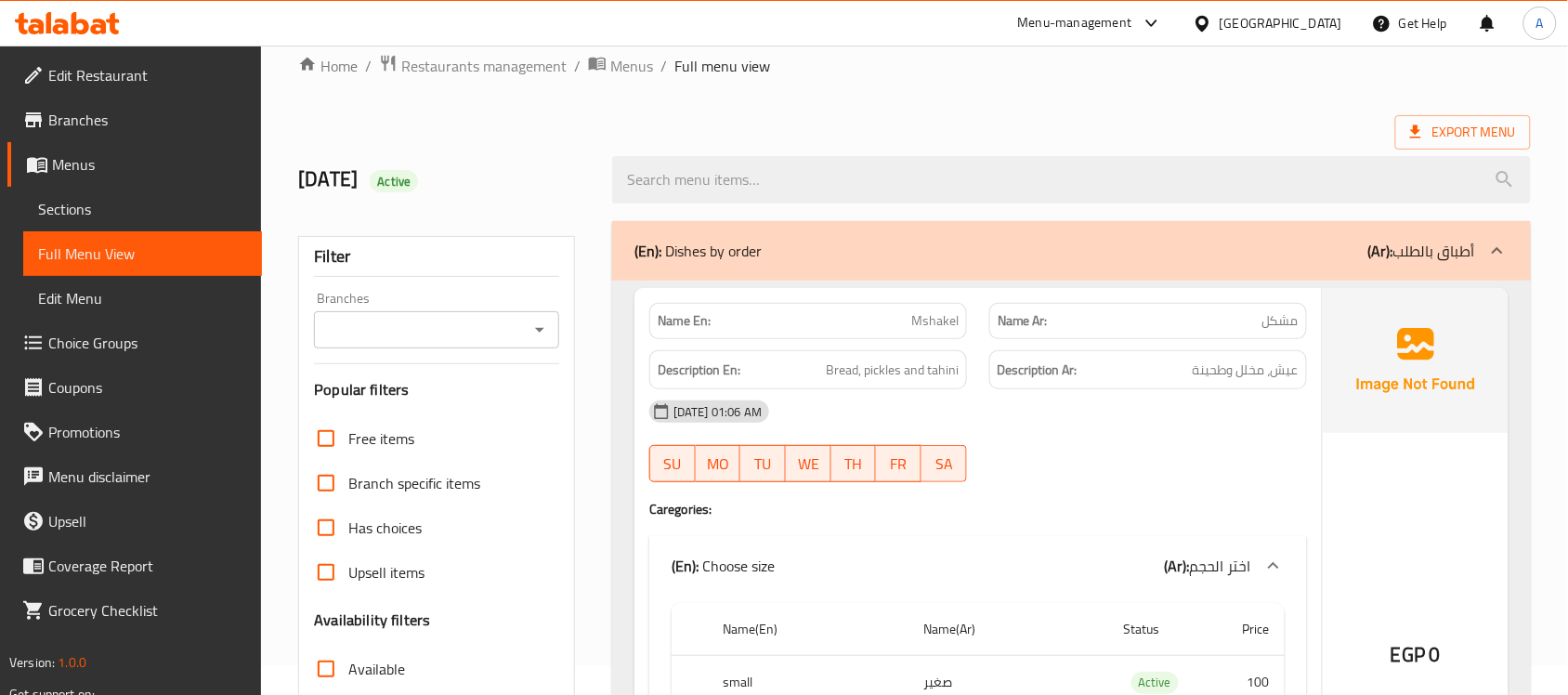
scroll to position [24, 0]
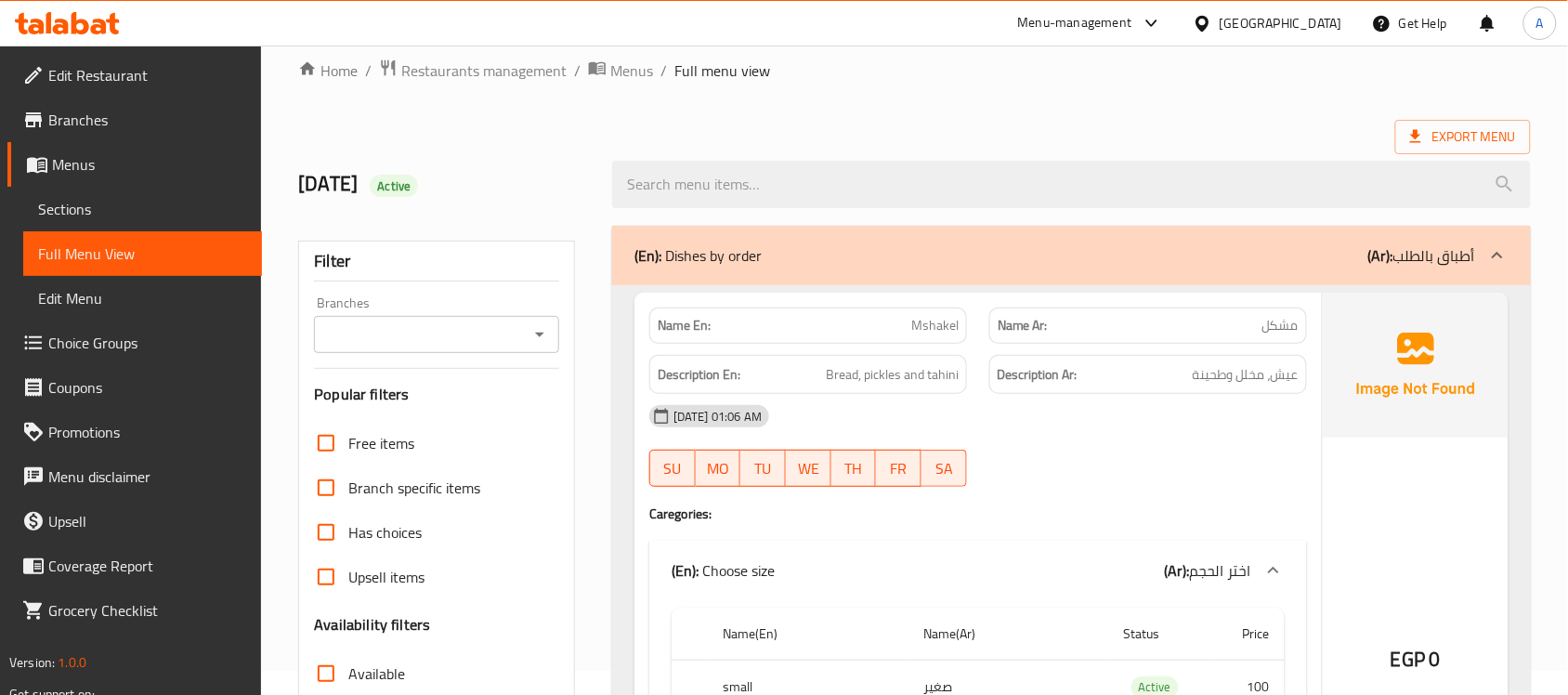
click at [1039, 77] on ol "Home / Restaurants management / Menus / Full menu view" at bounding box center [914, 70] width 1233 height 24
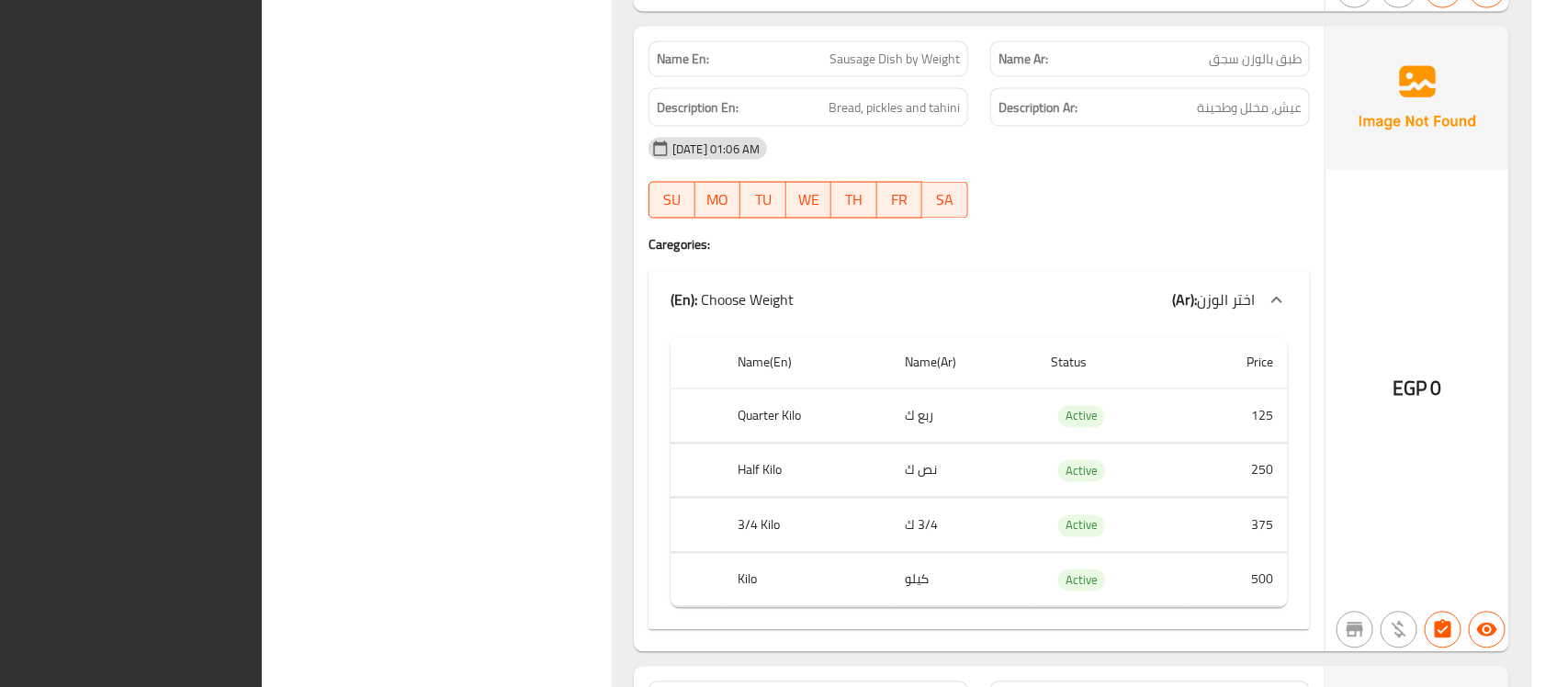
scroll to position [0, 0]
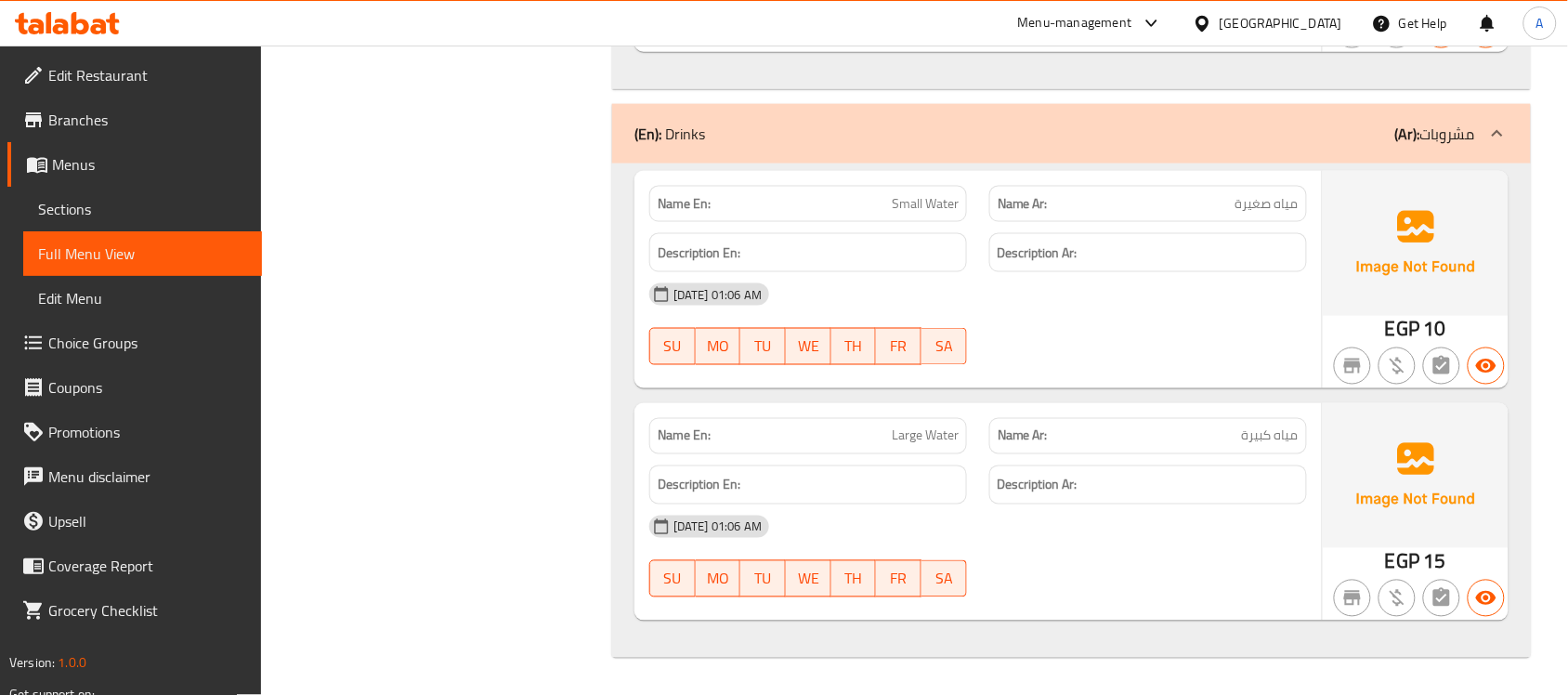
click at [112, 70] on span "Edit Restaurant" at bounding box center [147, 75] width 199 height 22
